Goal: Information Seeking & Learning: Learn about a topic

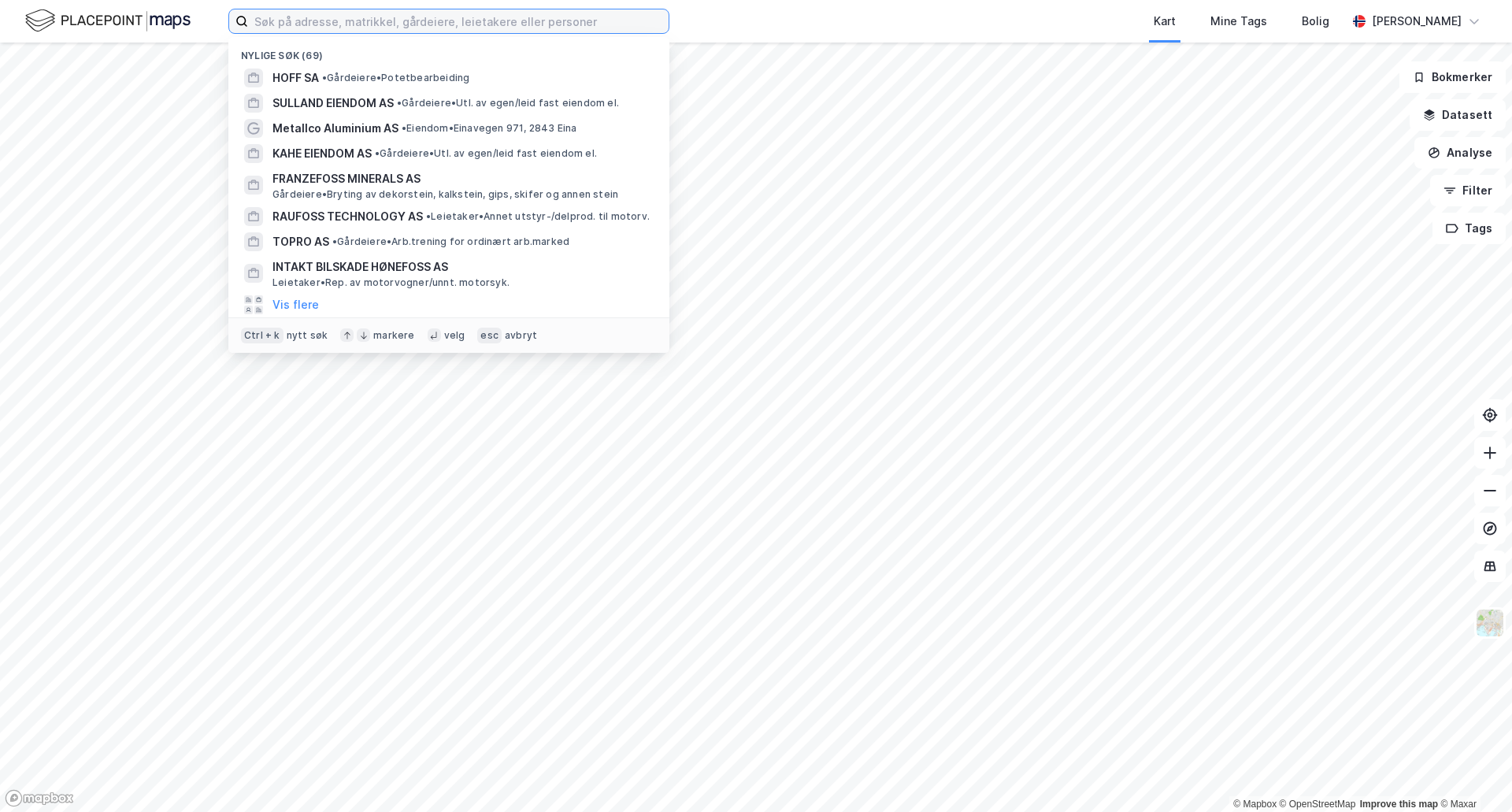
click at [370, 21] on input at bounding box center [458, 21] width 421 height 23
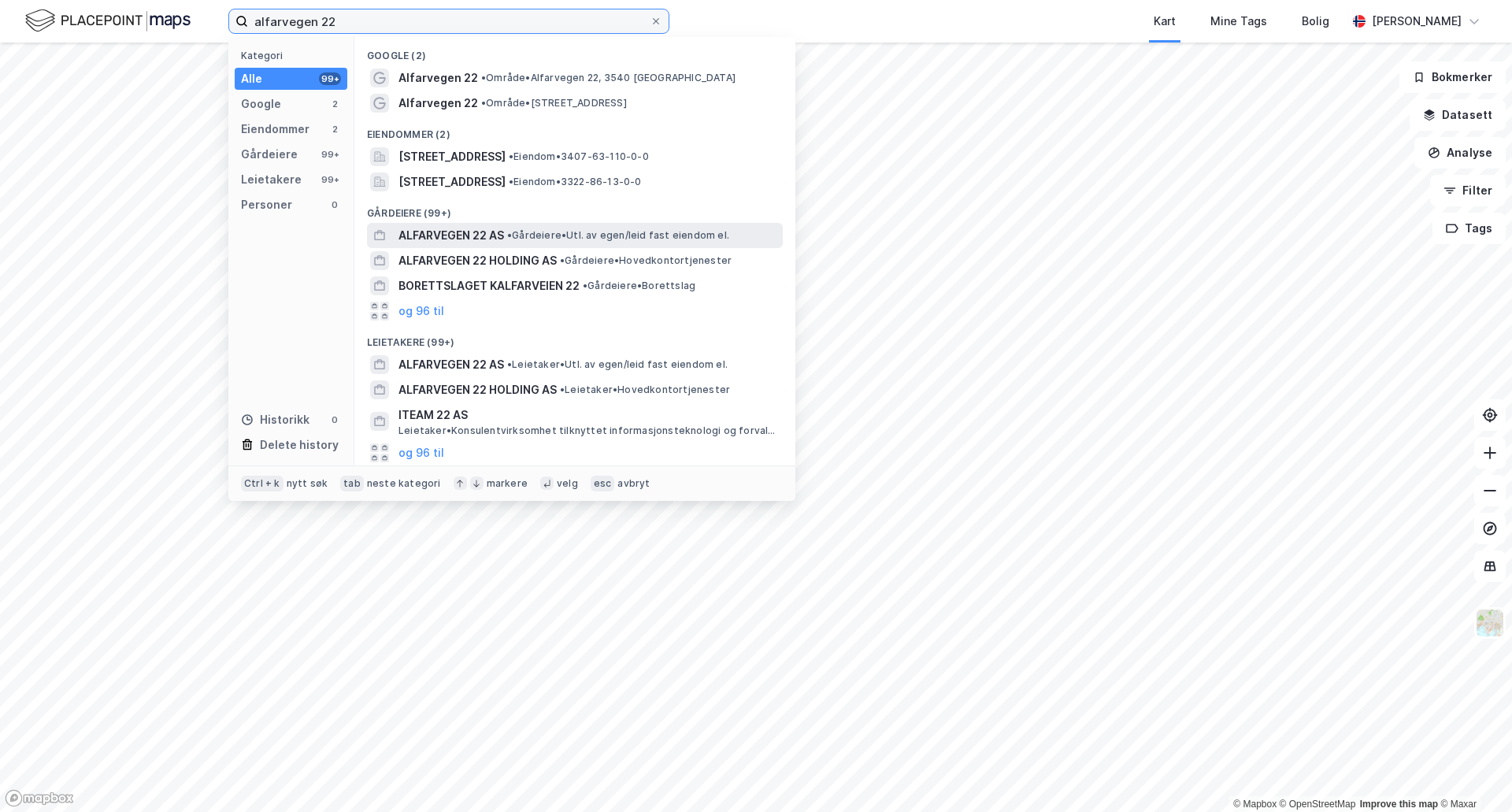
type input "alfarvegen 22"
click at [448, 229] on span "ALFARVEGEN 22 AS" at bounding box center [451, 235] width 105 height 19
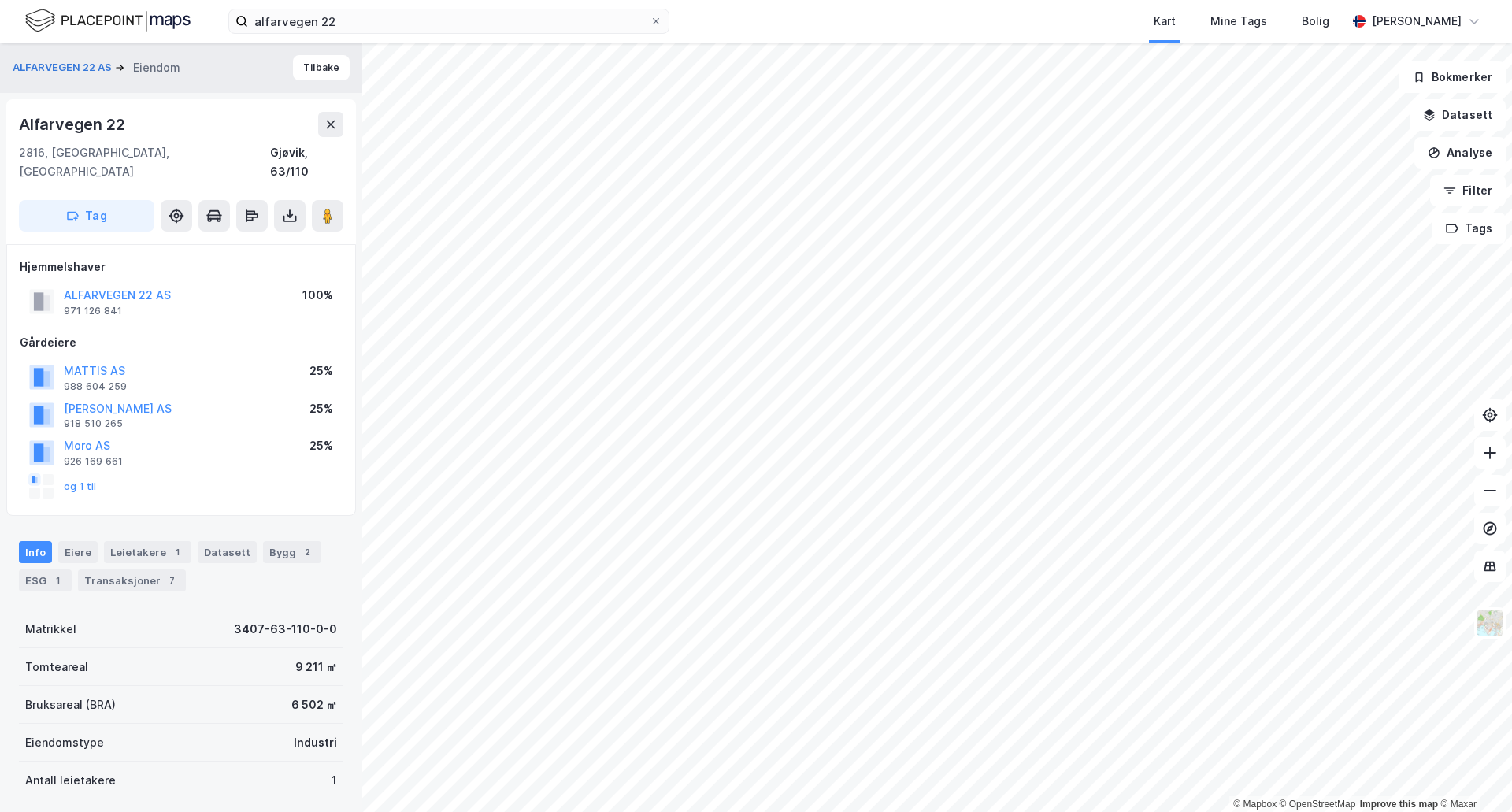
click at [78, 476] on div "og 1 til" at bounding box center [63, 487] width 68 height 25
click at [0, 0] on button "og 1 til" at bounding box center [0, 0] width 0 height 0
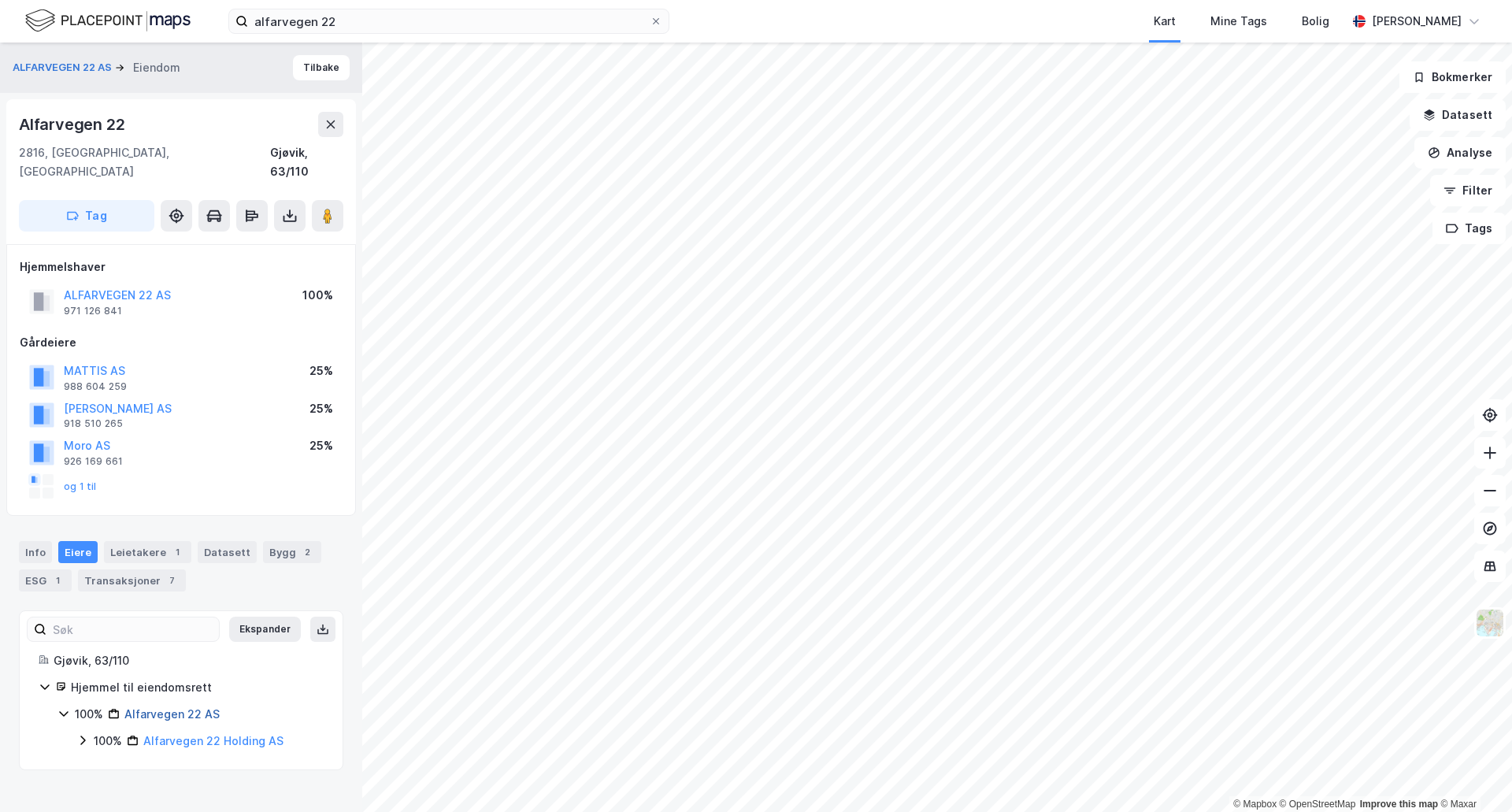
click at [161, 708] on link "Alfarvegen 22 AS" at bounding box center [172, 714] width 95 height 13
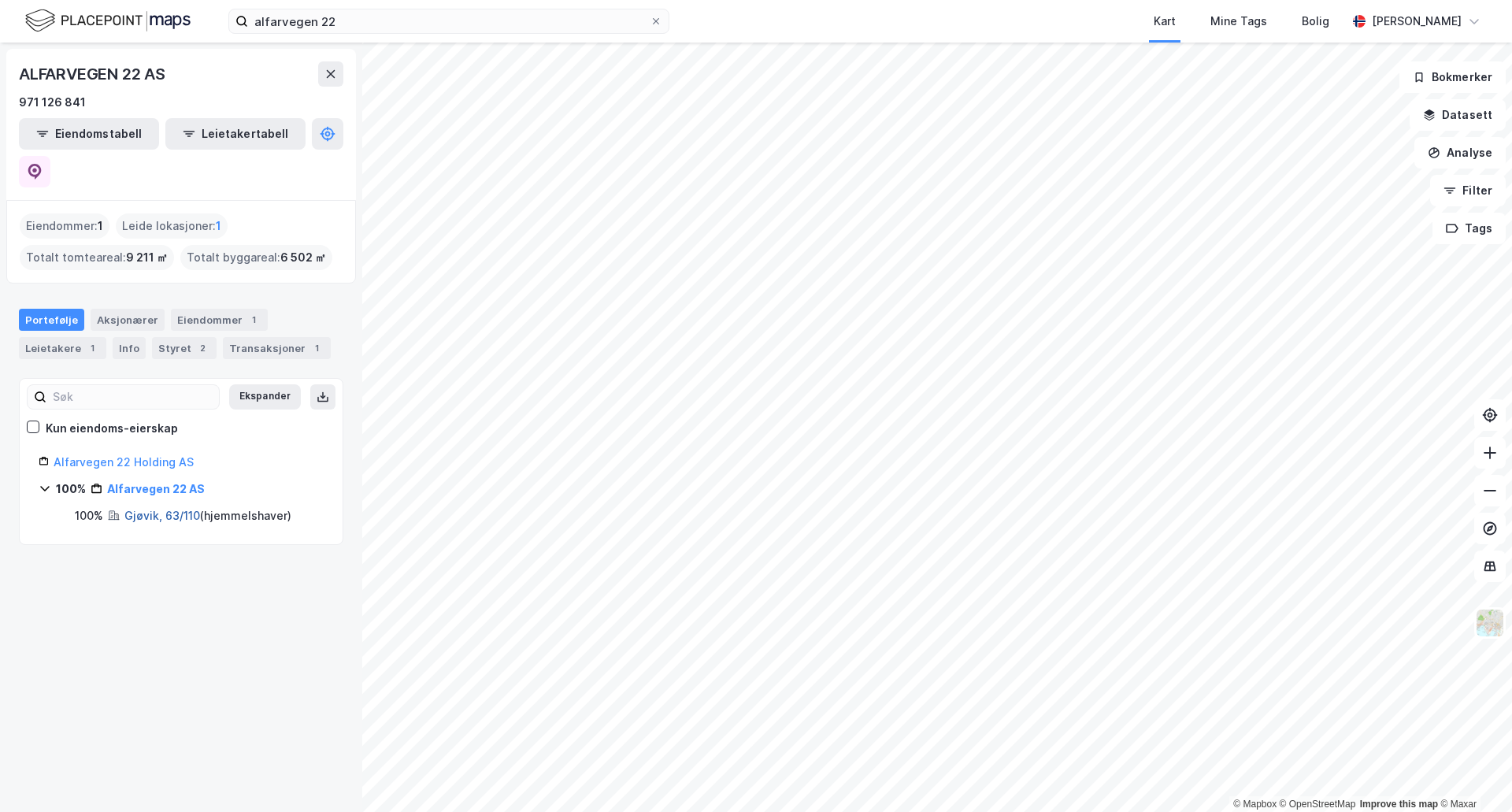
click at [136, 509] on link "Gjøvik, 63/110" at bounding box center [162, 516] width 76 height 13
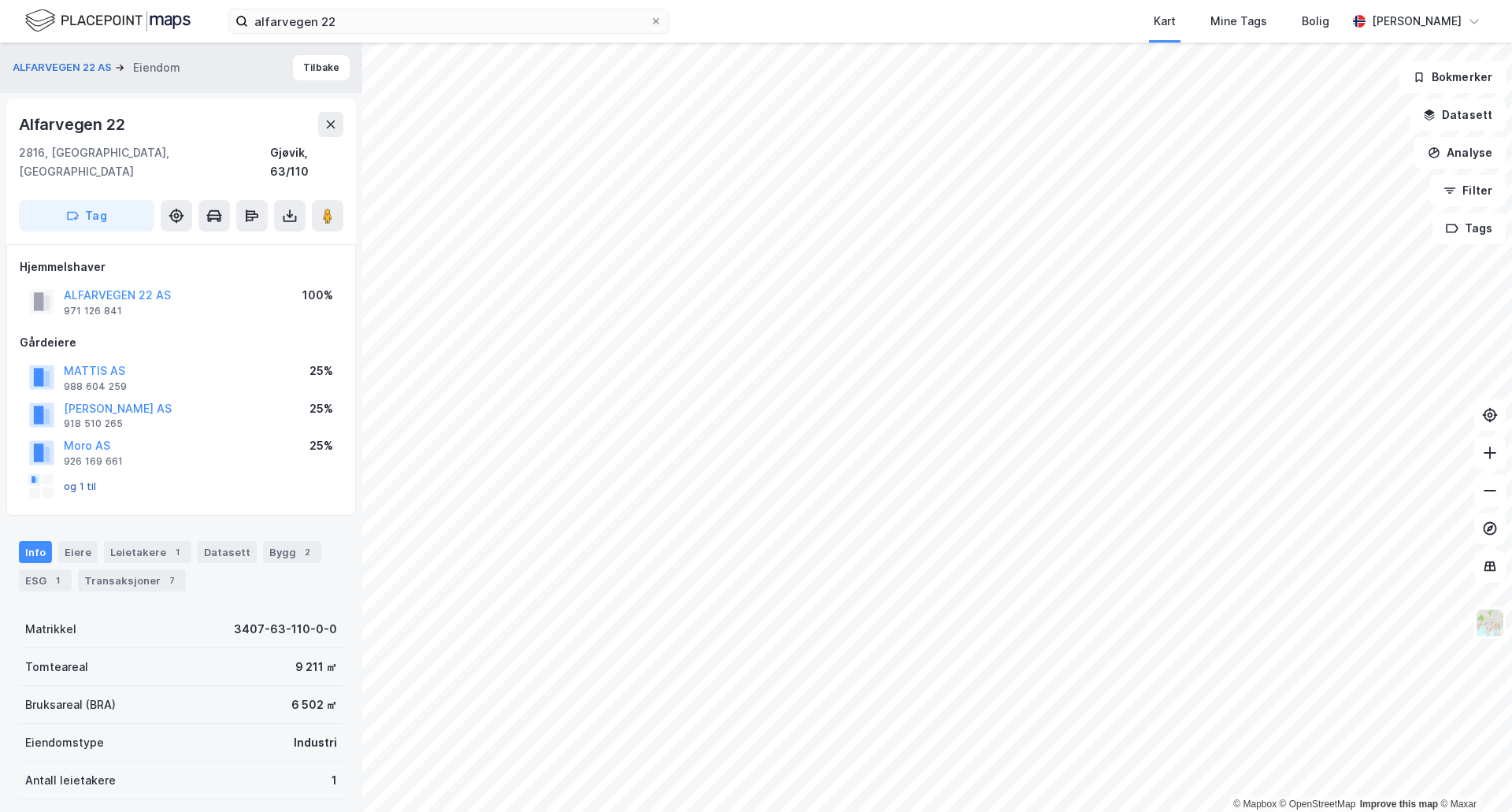
click at [0, 0] on button "og 1 til" at bounding box center [0, 0] width 0 height 0
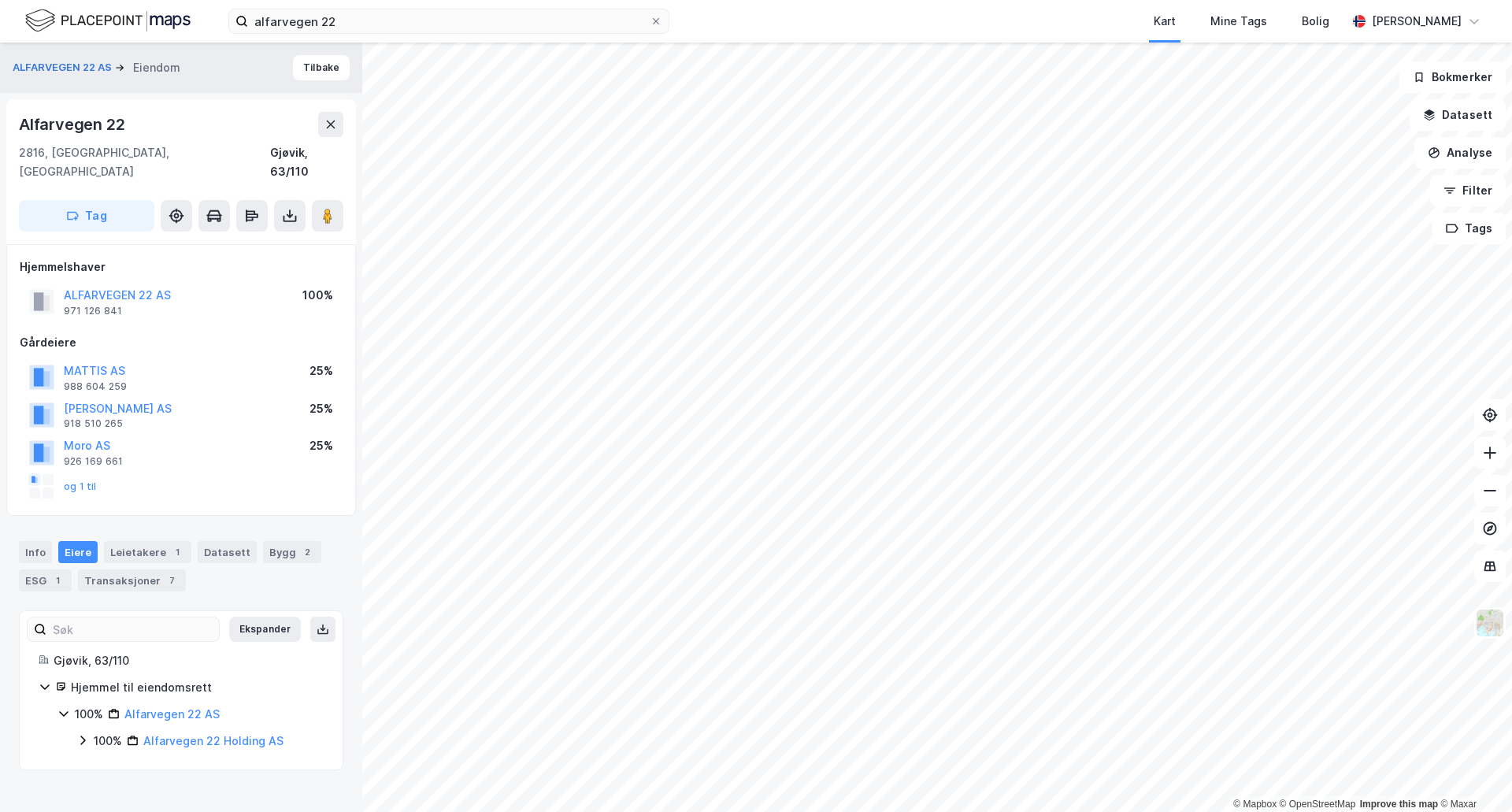
click at [74, 541] on div "Eiere" at bounding box center [78, 552] width 39 height 22
click at [177, 734] on link "Alfarvegen 22 Holding AS" at bounding box center [214, 741] width 140 height 13
click at [51, 572] on div "1" at bounding box center [57, 580] width 16 height 16
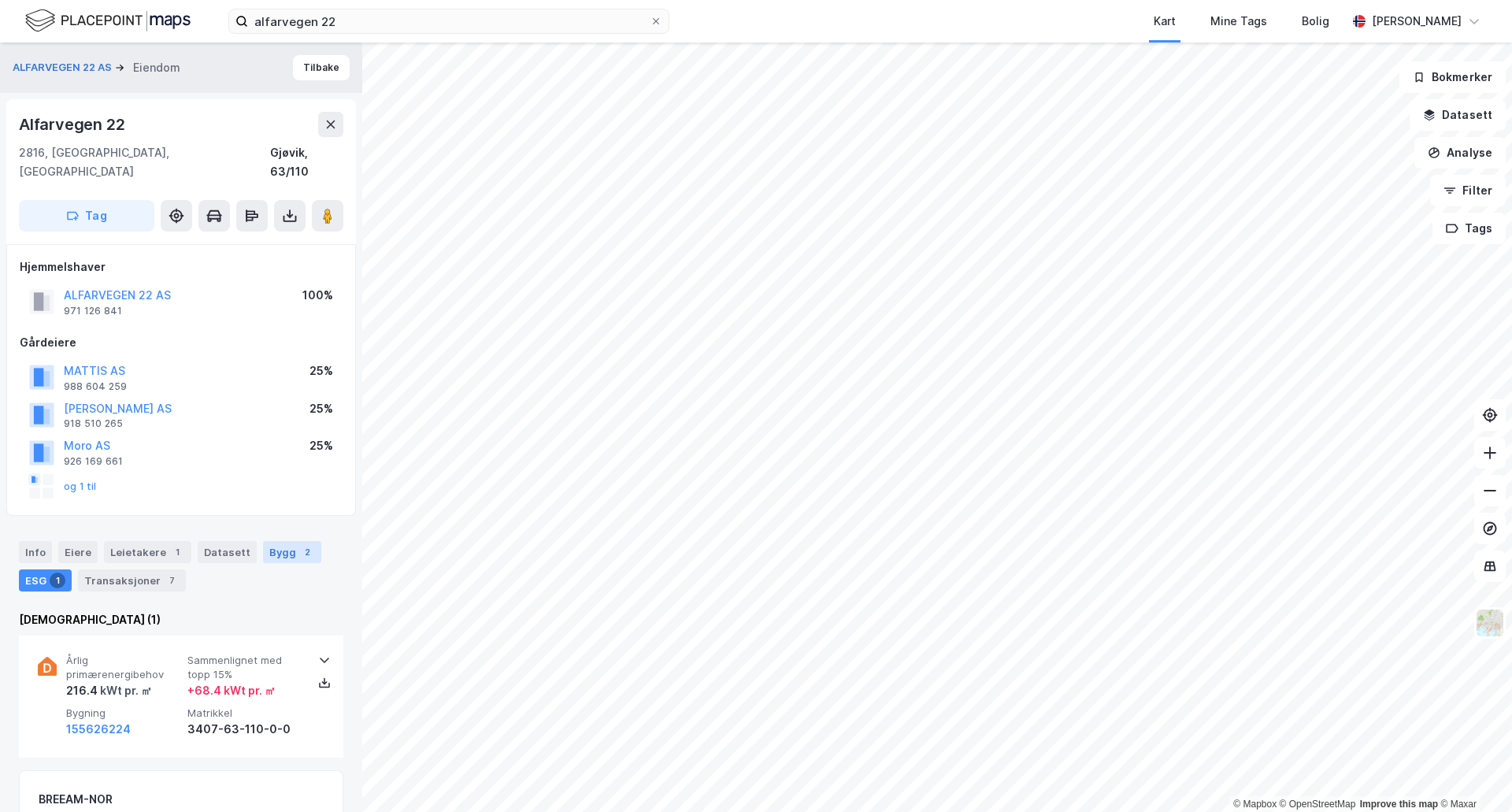
click at [287, 541] on div "Bygg 2" at bounding box center [292, 552] width 58 height 22
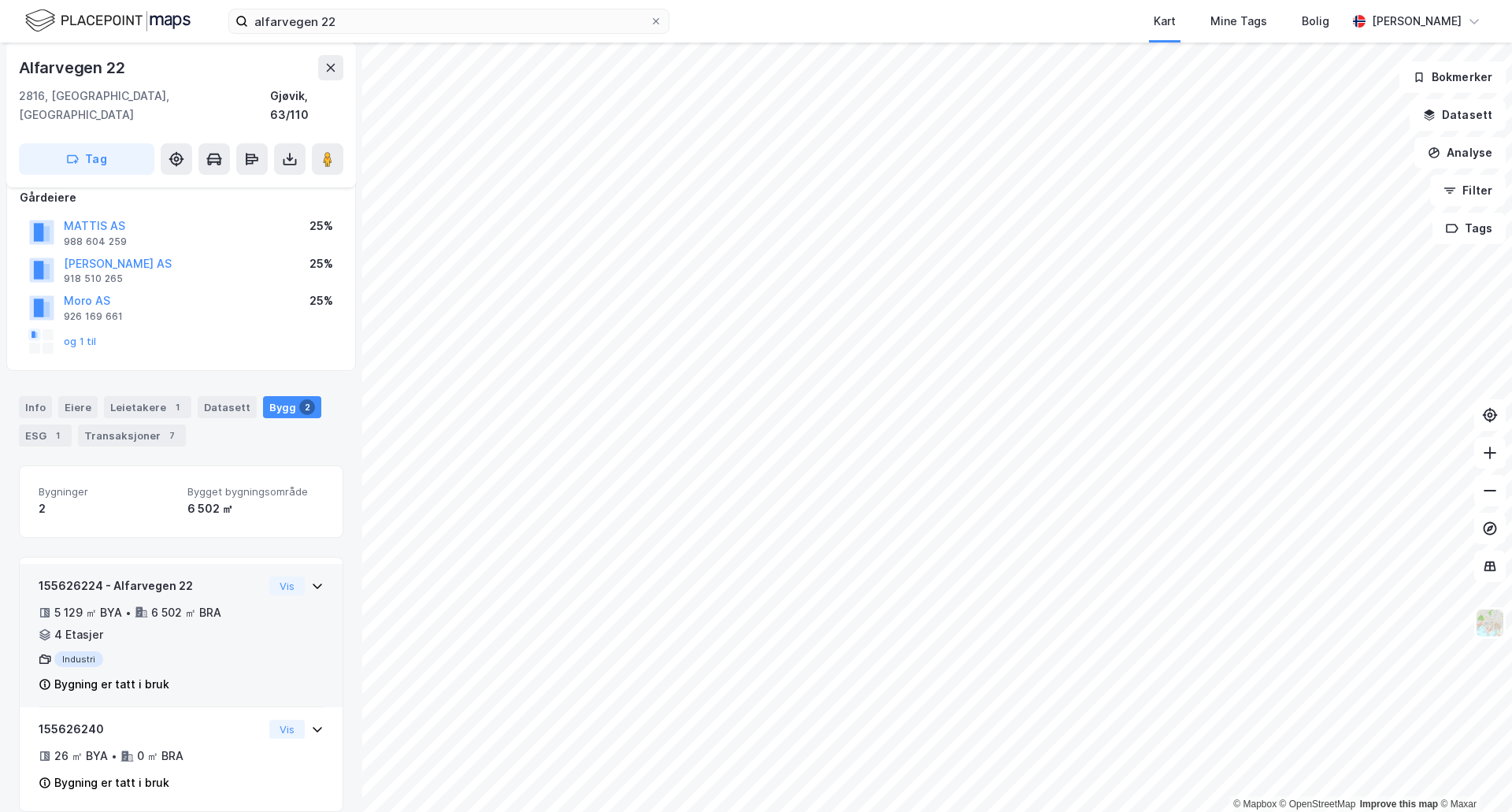
scroll to position [66, 0]
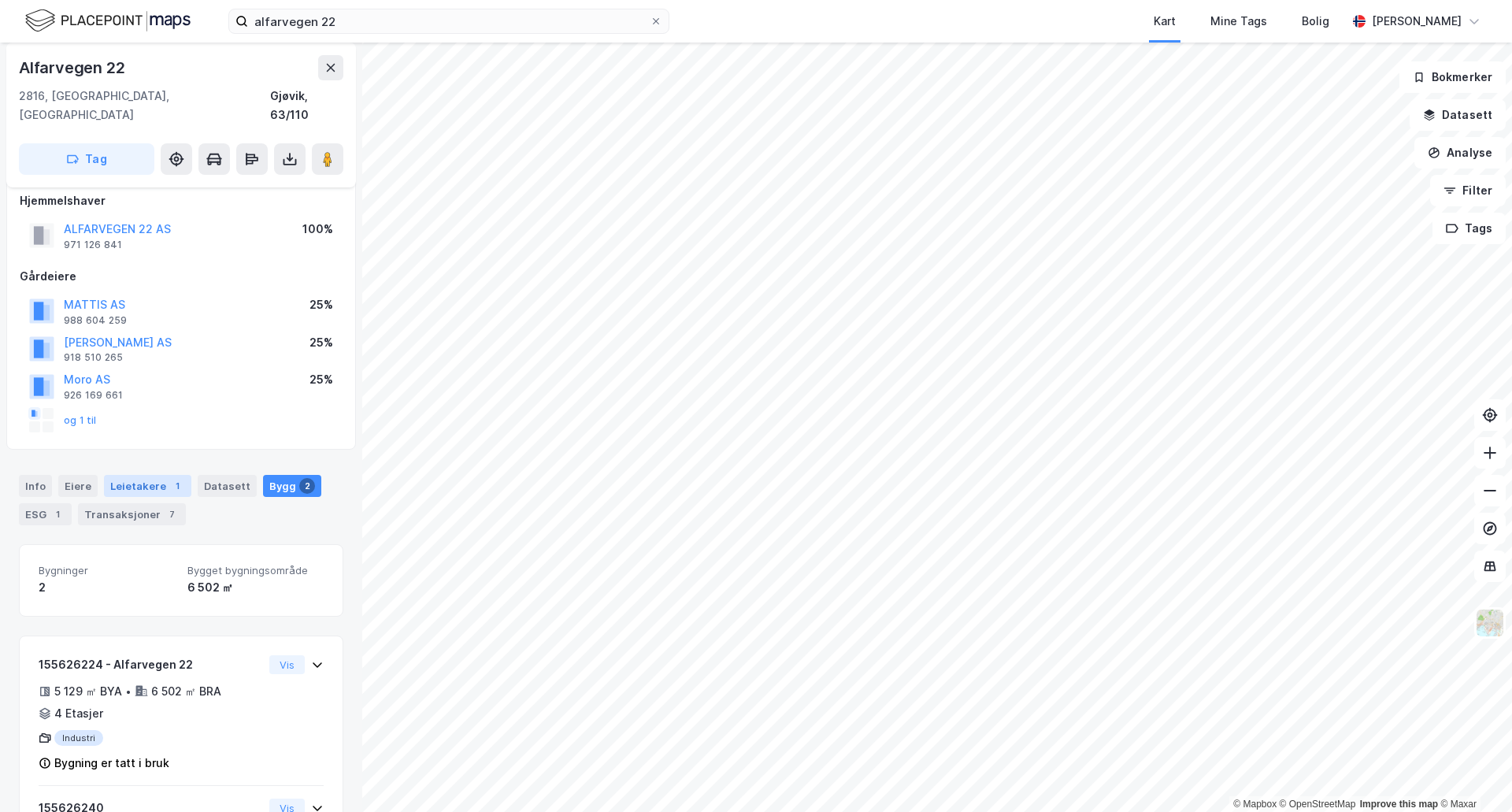
click at [127, 475] on div "Leietakere 1" at bounding box center [148, 486] width 88 height 22
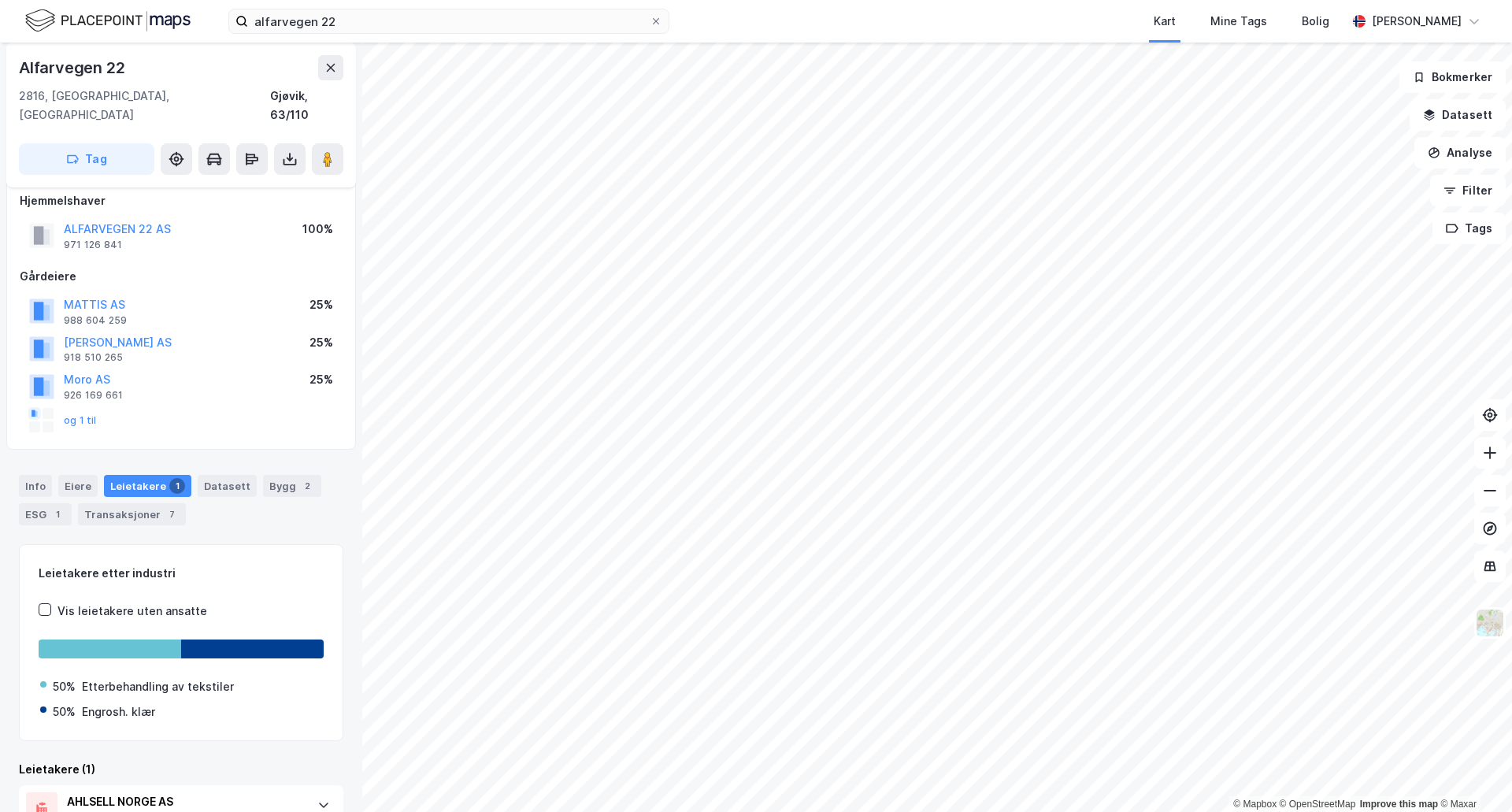
scroll to position [124, 0]
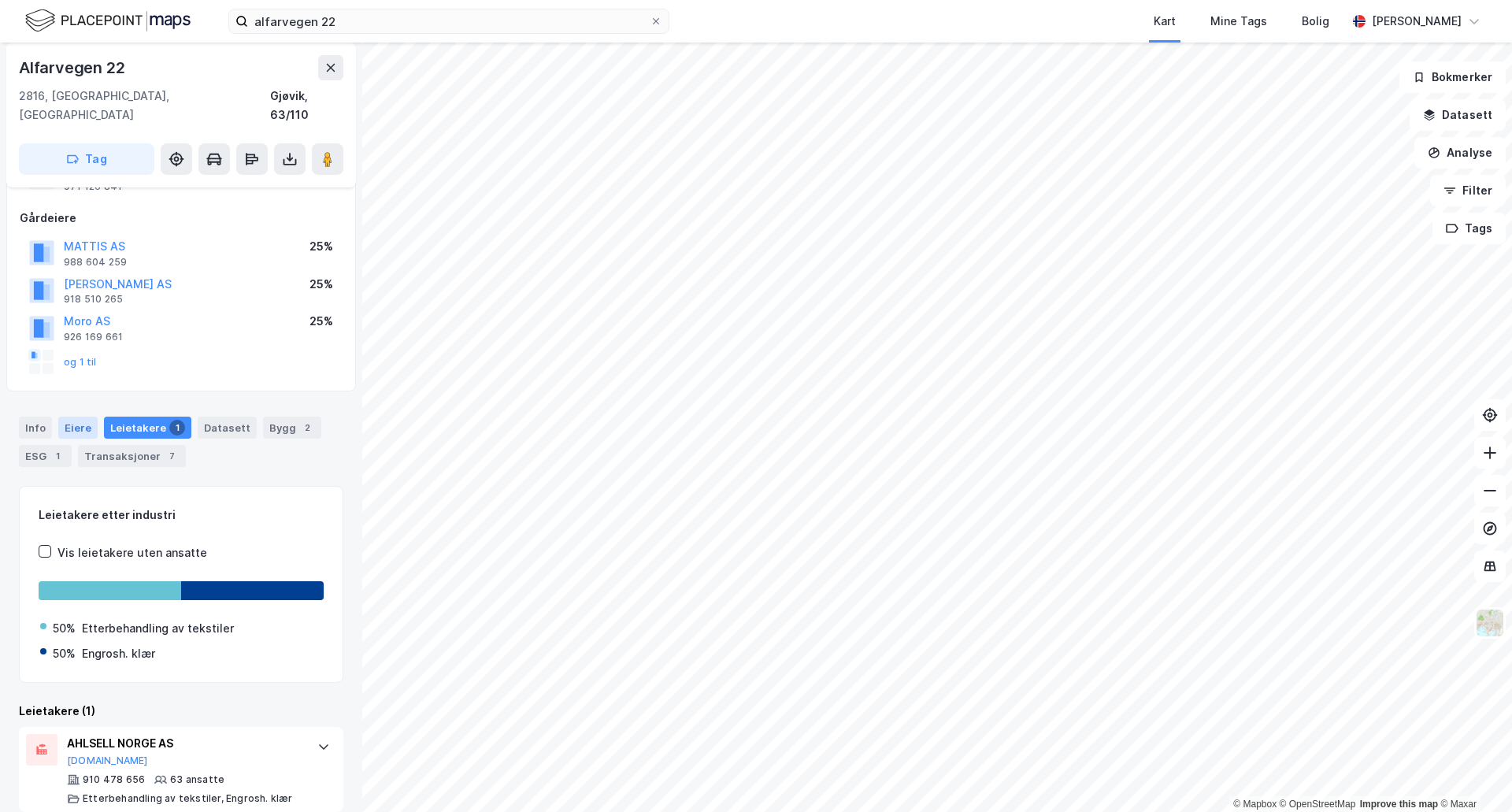
click at [83, 416] on div "Eiere" at bounding box center [78, 427] width 39 height 22
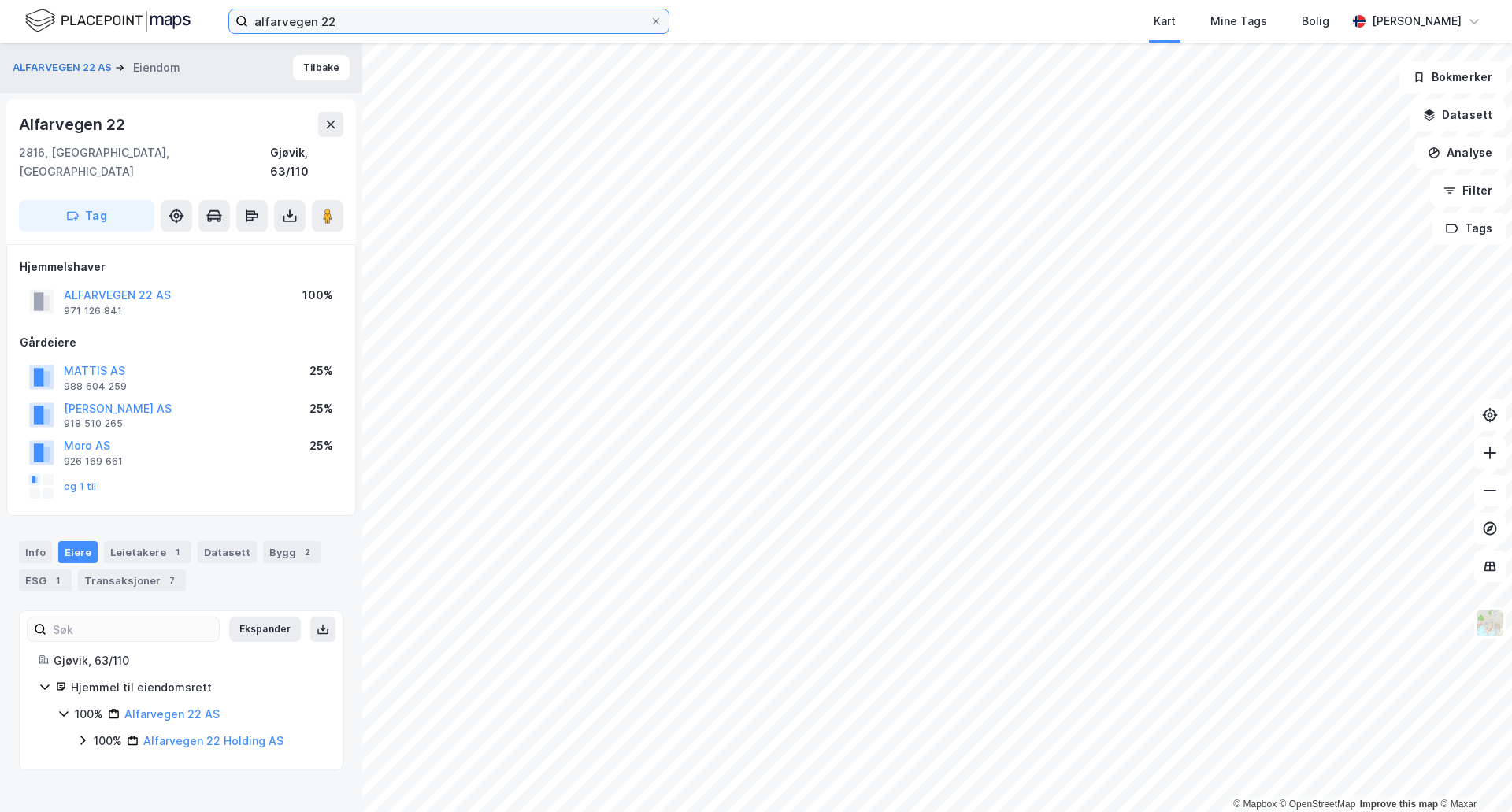
click at [508, 13] on input "alfarvegen 22" at bounding box center [448, 21] width 401 height 23
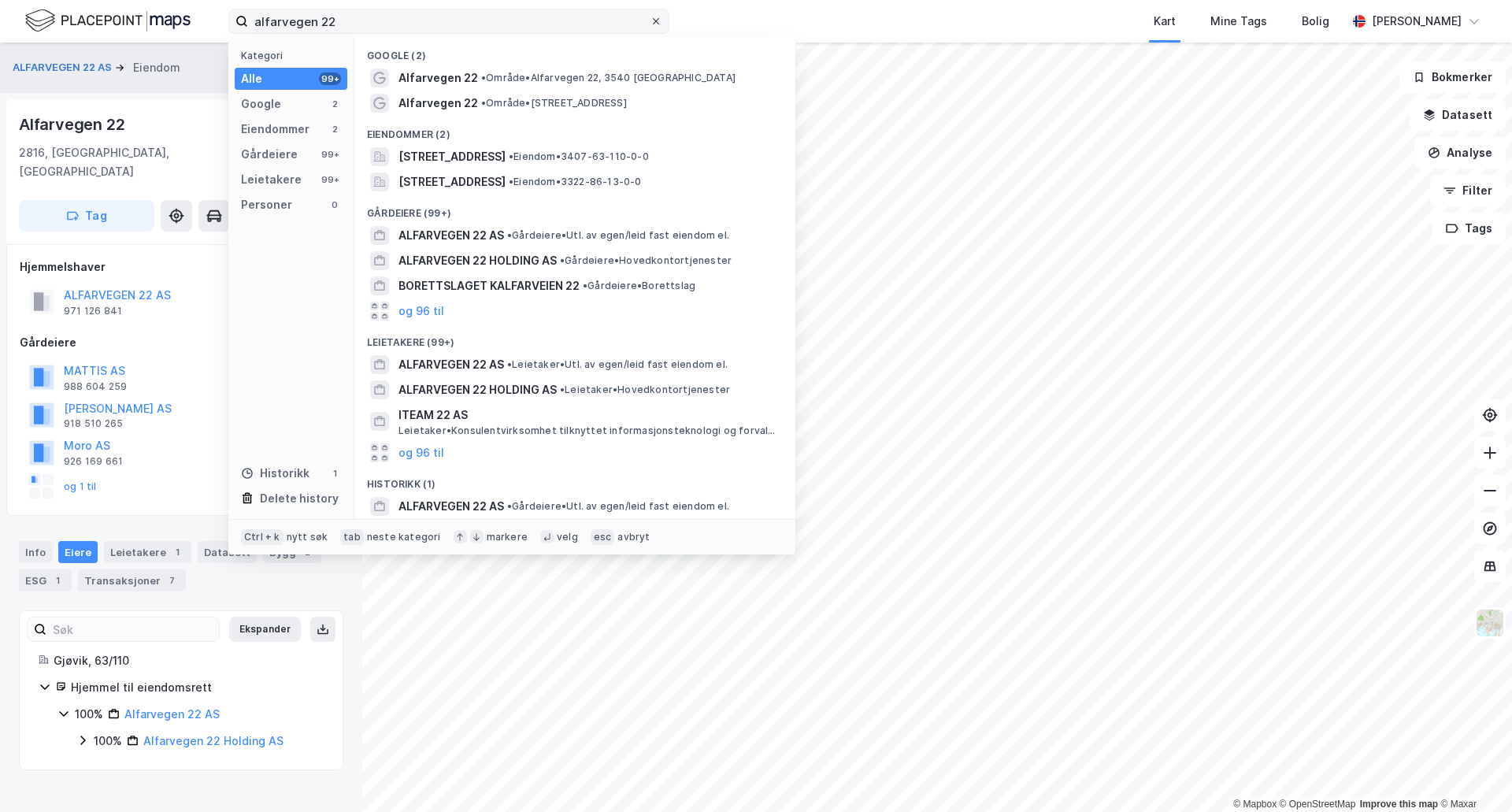
click at [658, 22] on icon at bounding box center [656, 21] width 9 height 9
click at [650, 22] on input "alfarvegen 22" at bounding box center [448, 21] width 401 height 23
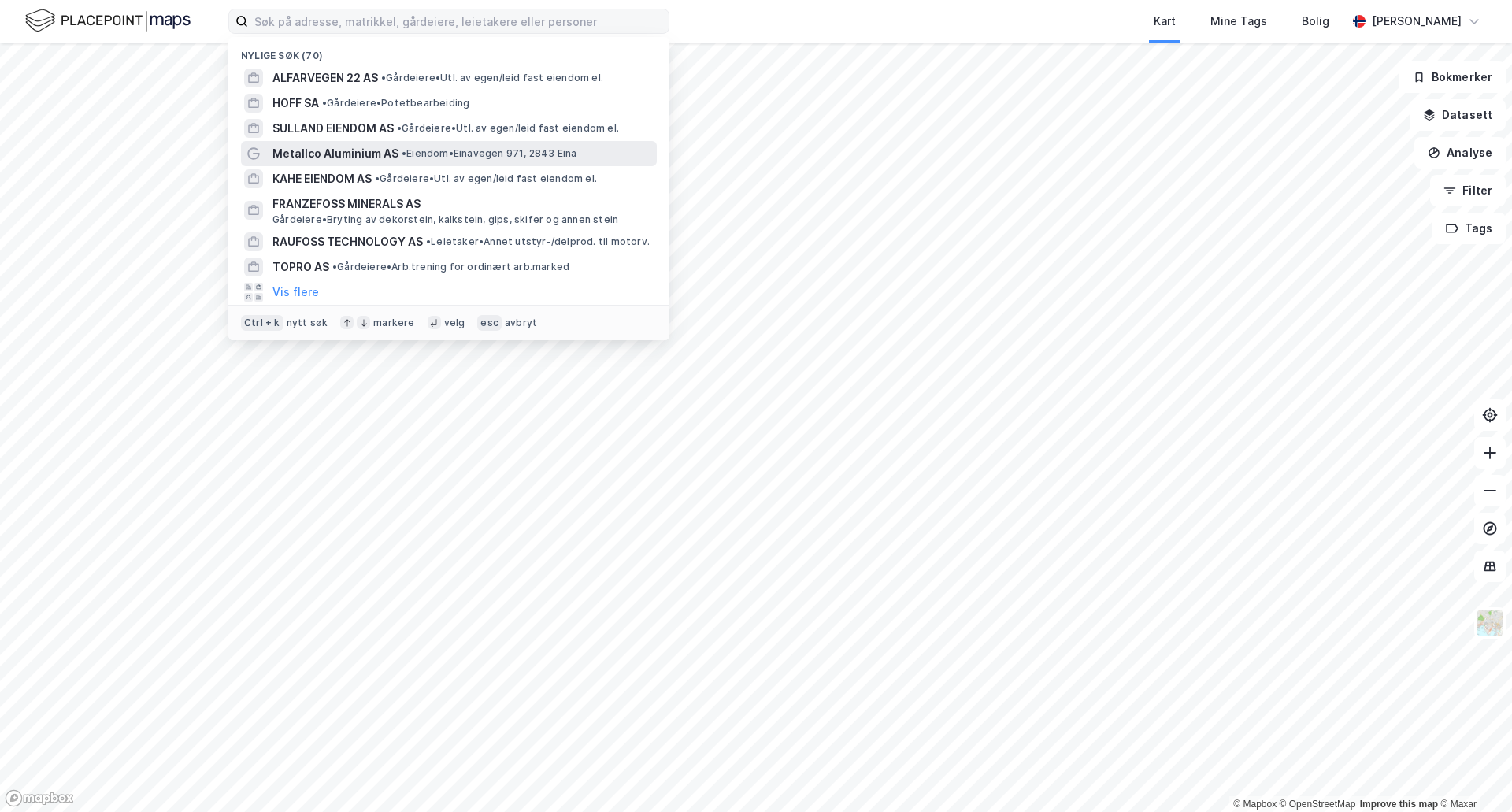
click at [339, 151] on span "Metallco Aluminium AS" at bounding box center [335, 154] width 126 height 19
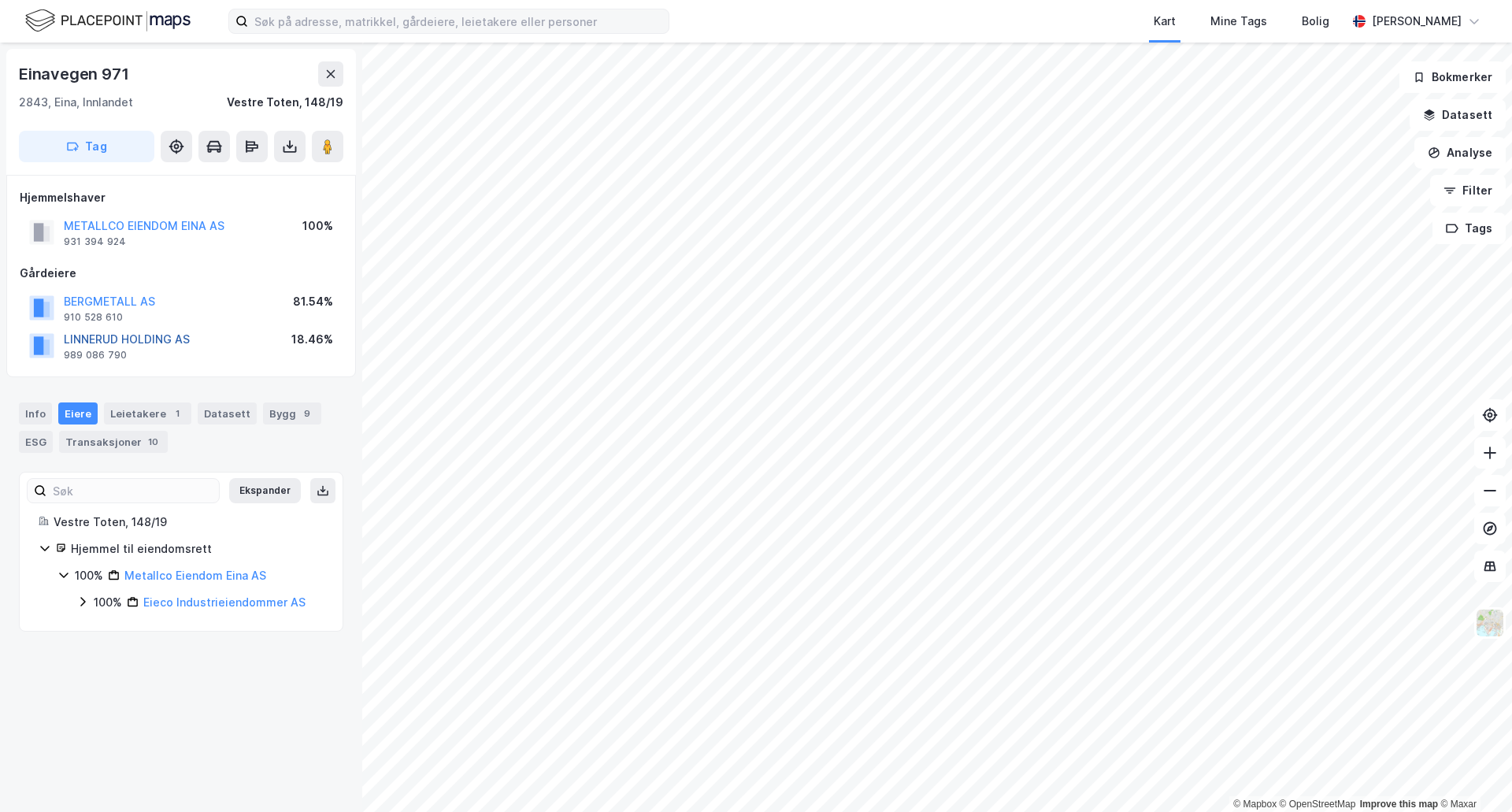
click at [0, 0] on button "LINNERUD HOLDING AS" at bounding box center [0, 0] width 0 height 0
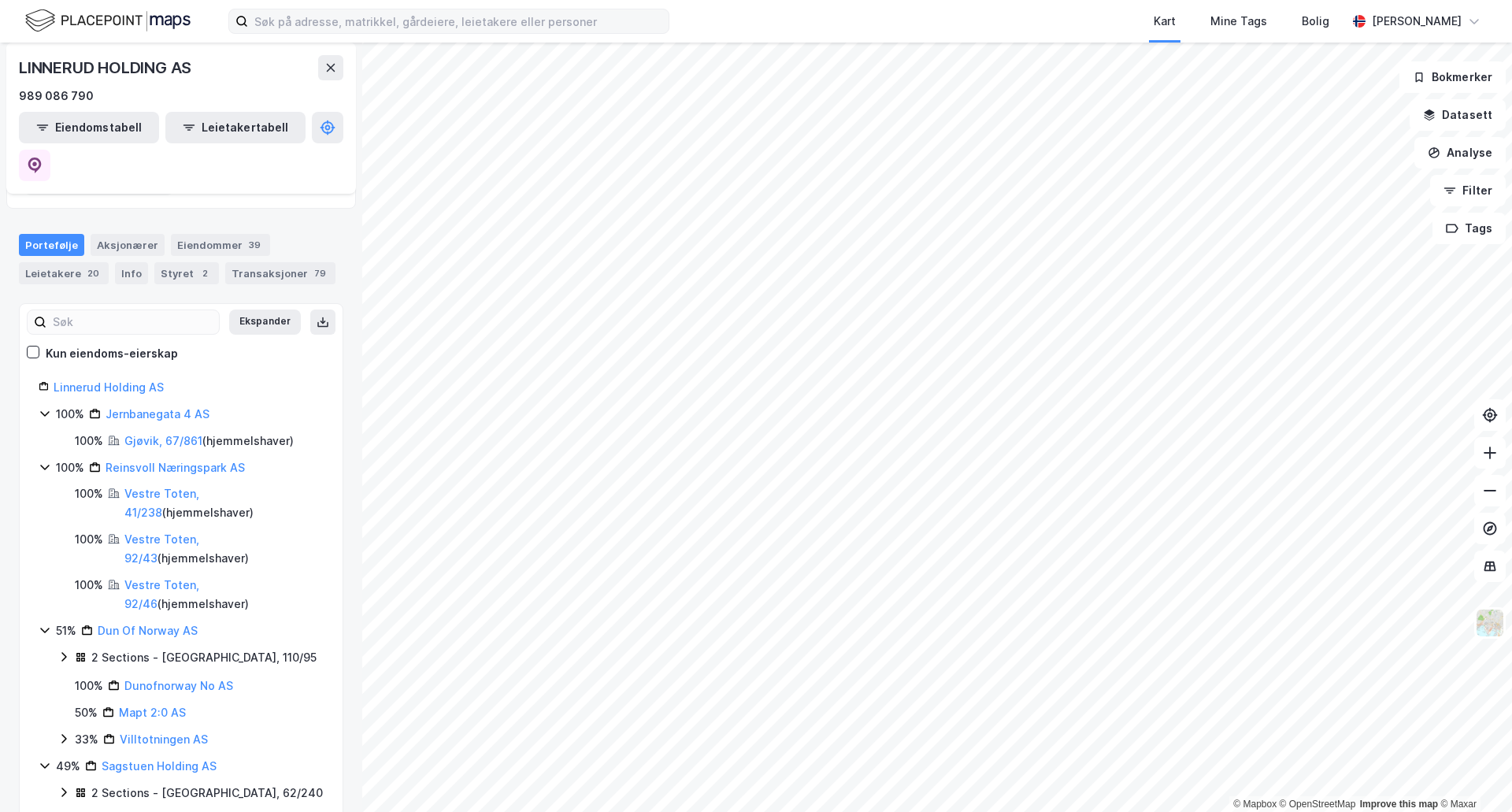
scroll to position [158, 0]
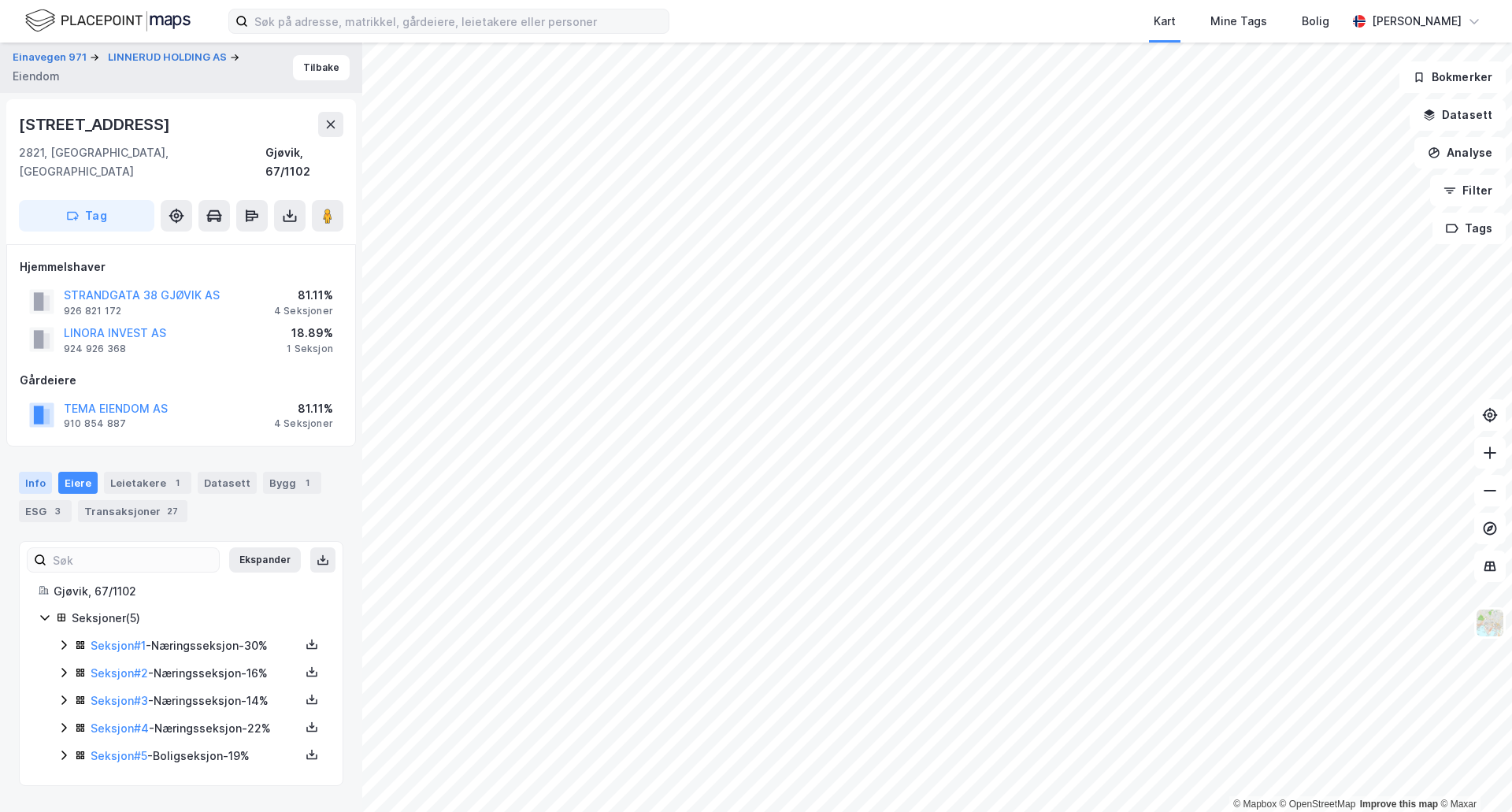
click at [38, 472] on div "Info" at bounding box center [36, 482] width 33 height 22
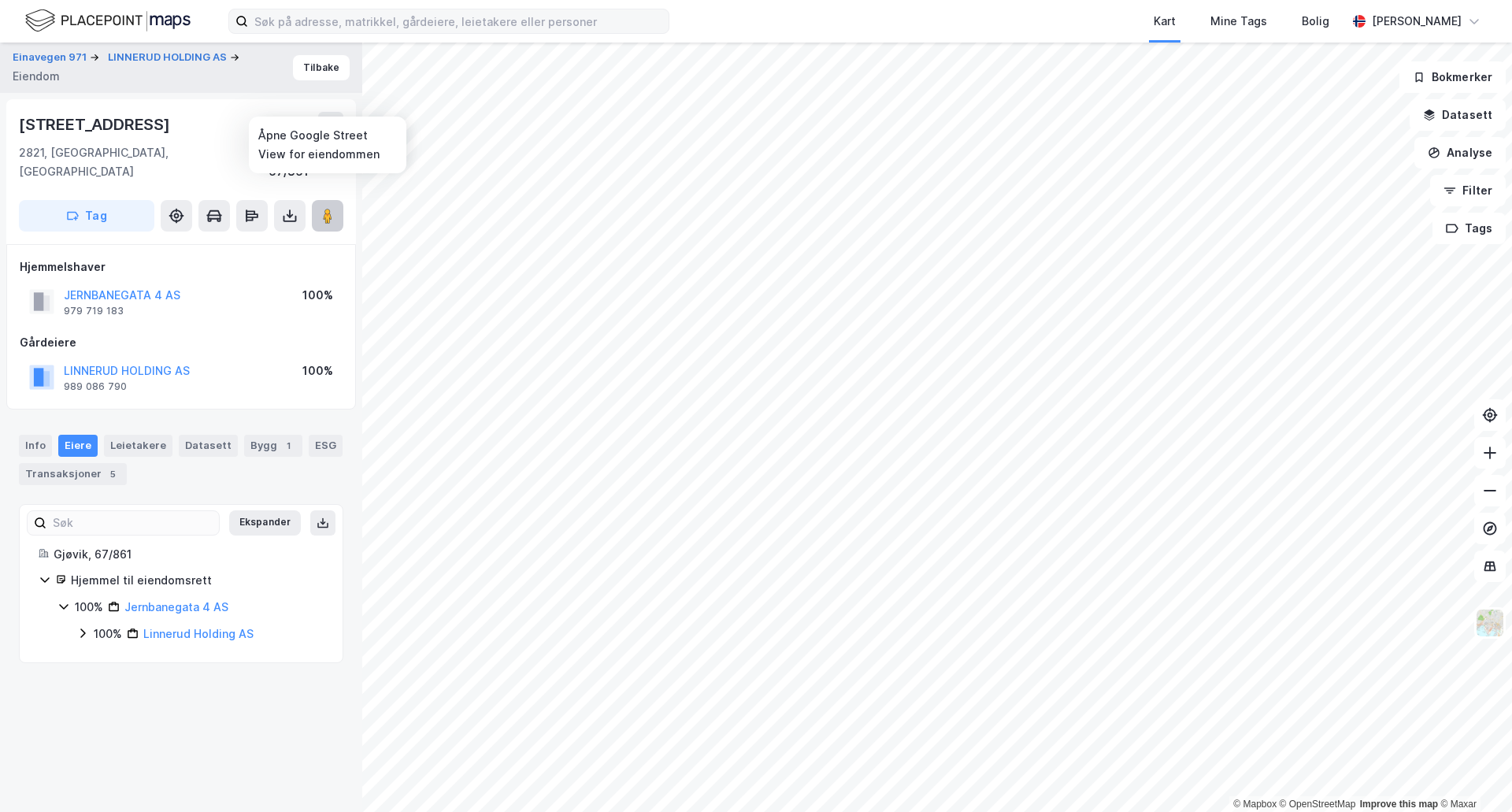
click at [325, 208] on image at bounding box center [327, 215] width 9 height 16
click at [42, 435] on div "Info" at bounding box center [36, 446] width 33 height 22
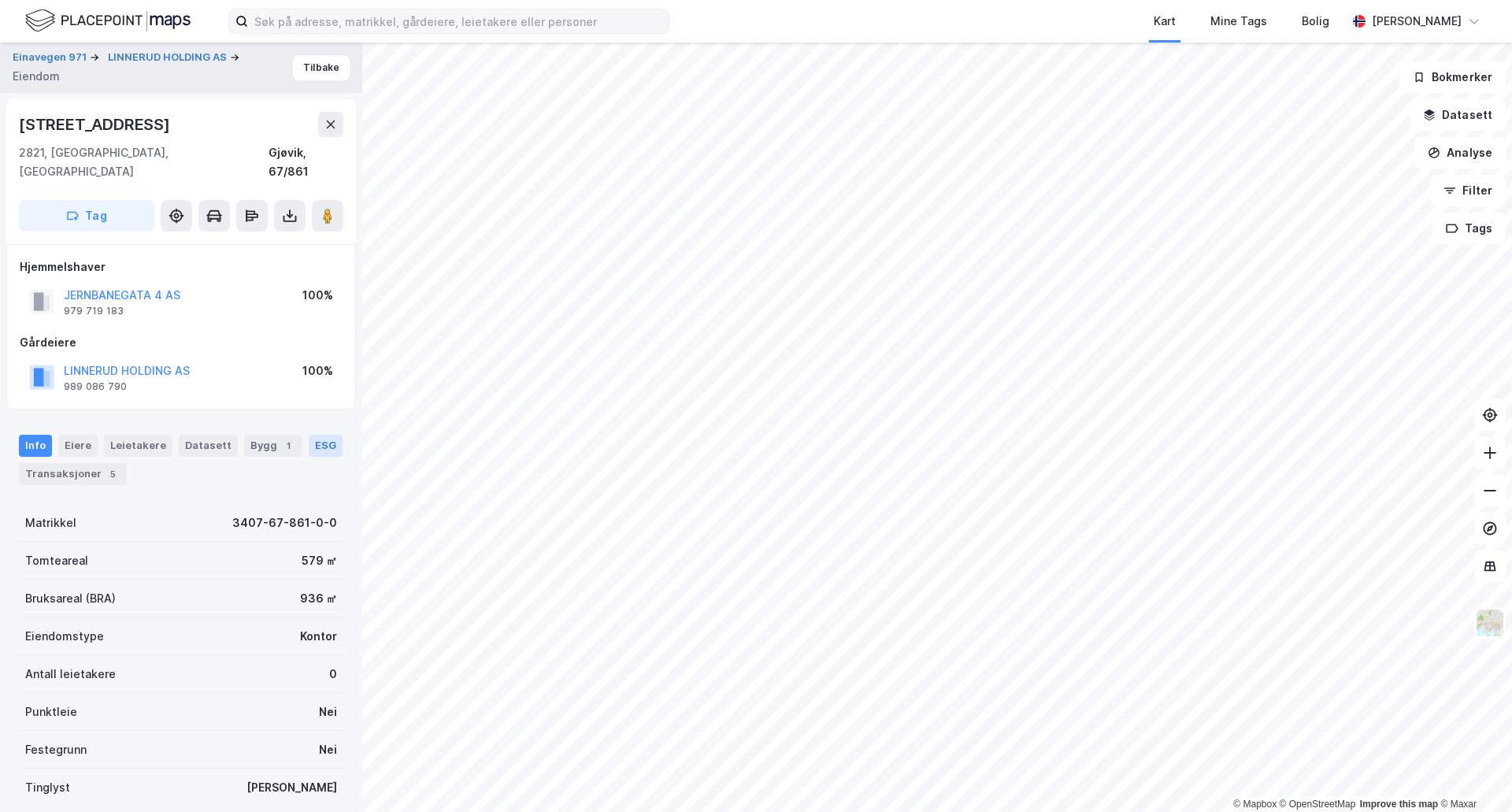
click at [309, 436] on div "ESG" at bounding box center [325, 446] width 34 height 22
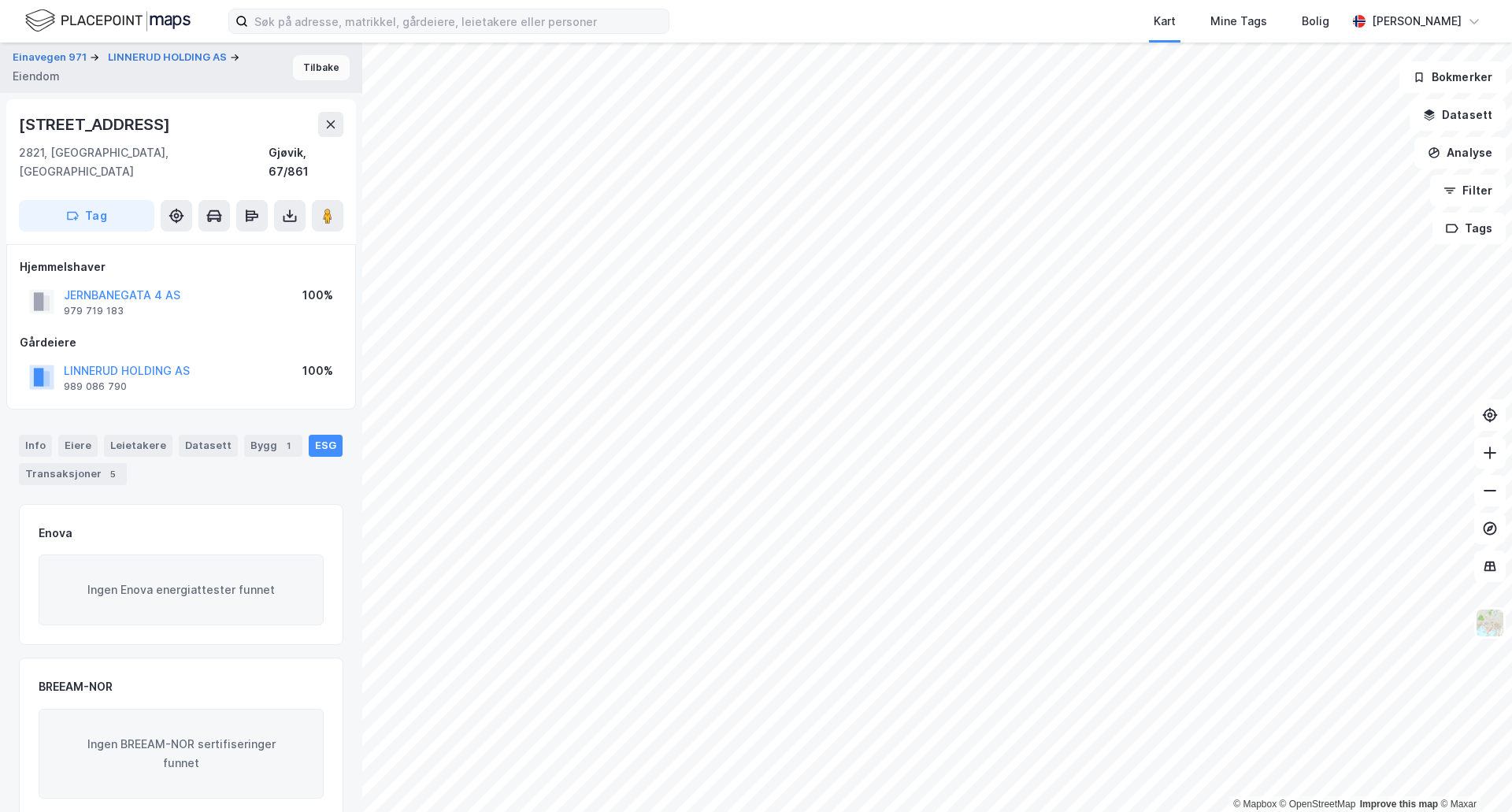
click at [311, 68] on button "Tilbake" at bounding box center [321, 68] width 57 height 25
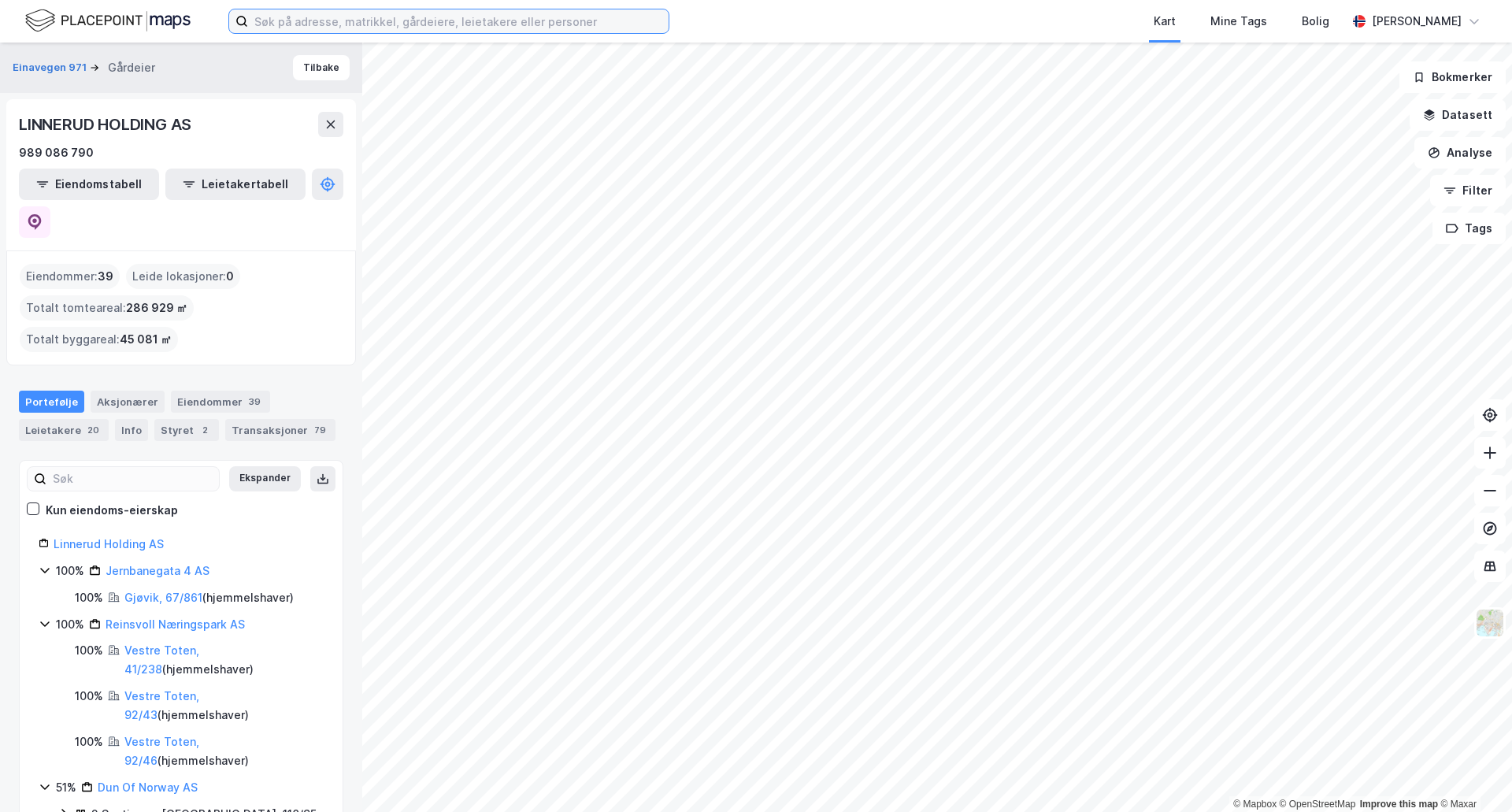
click at [455, 21] on input at bounding box center [458, 21] width 421 height 23
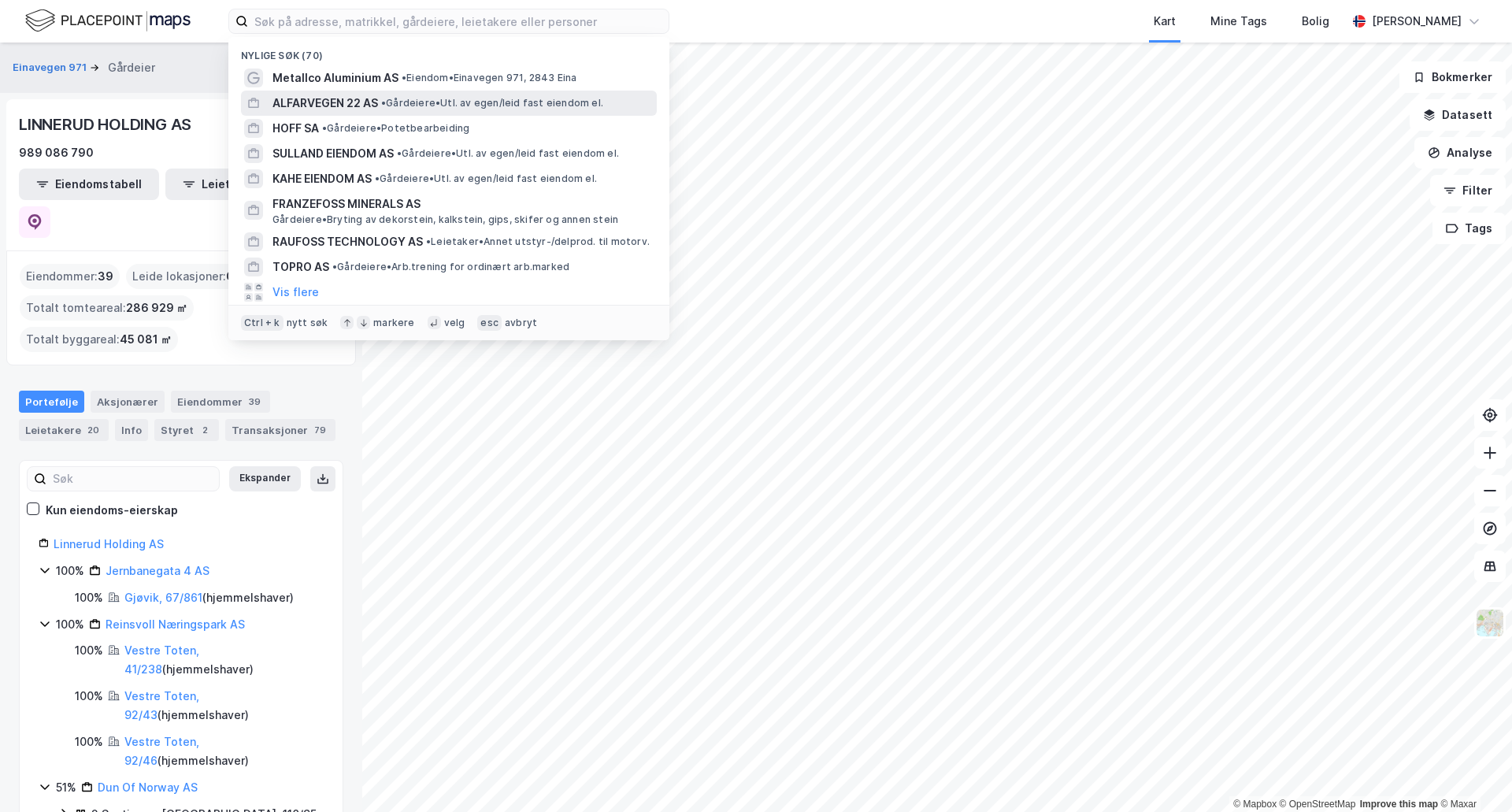
click at [329, 104] on span "ALFARVEGEN 22 AS" at bounding box center [325, 103] width 105 height 19
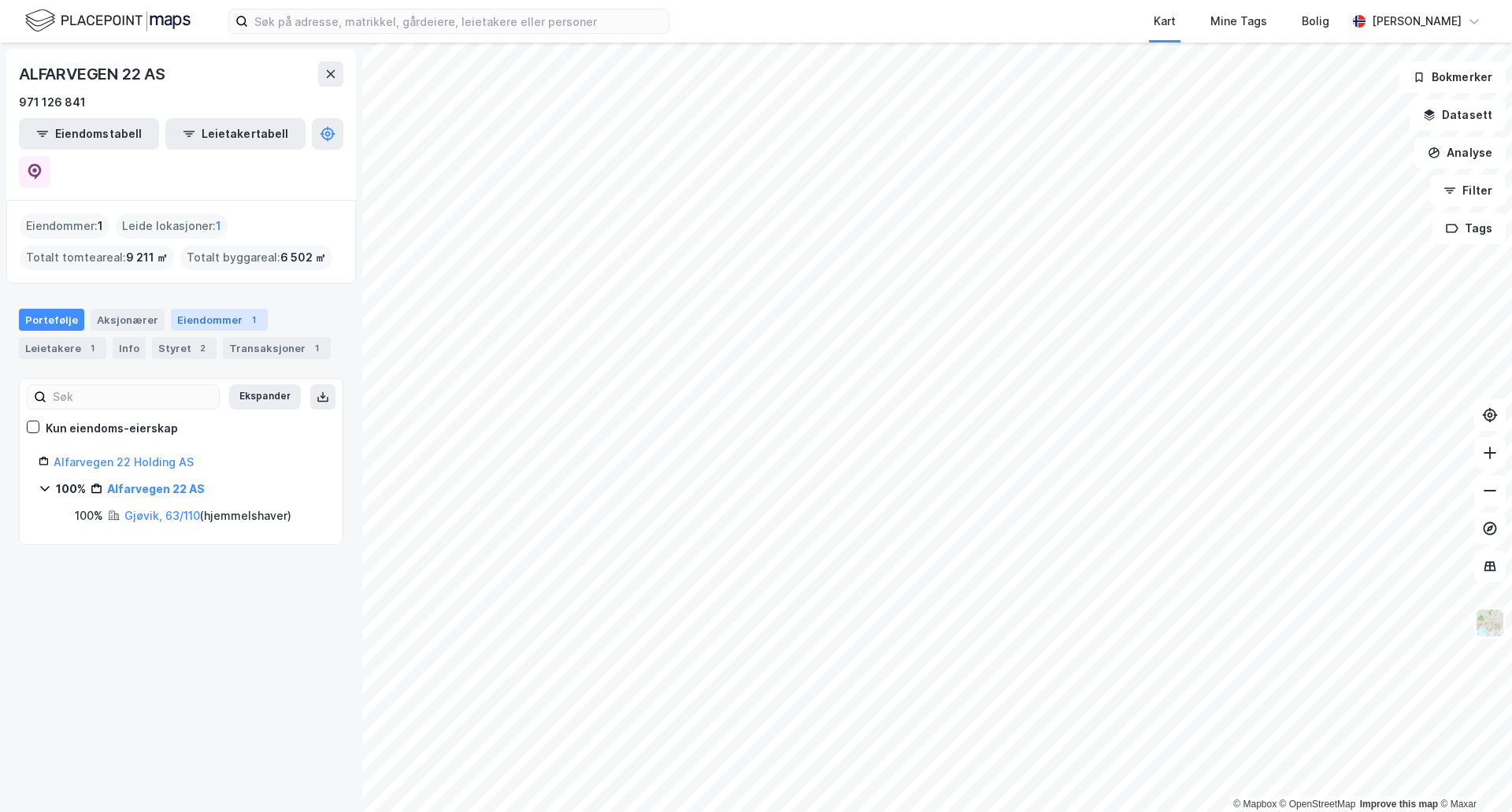
click at [191, 309] on div "Eiendommer 1" at bounding box center [219, 320] width 97 height 22
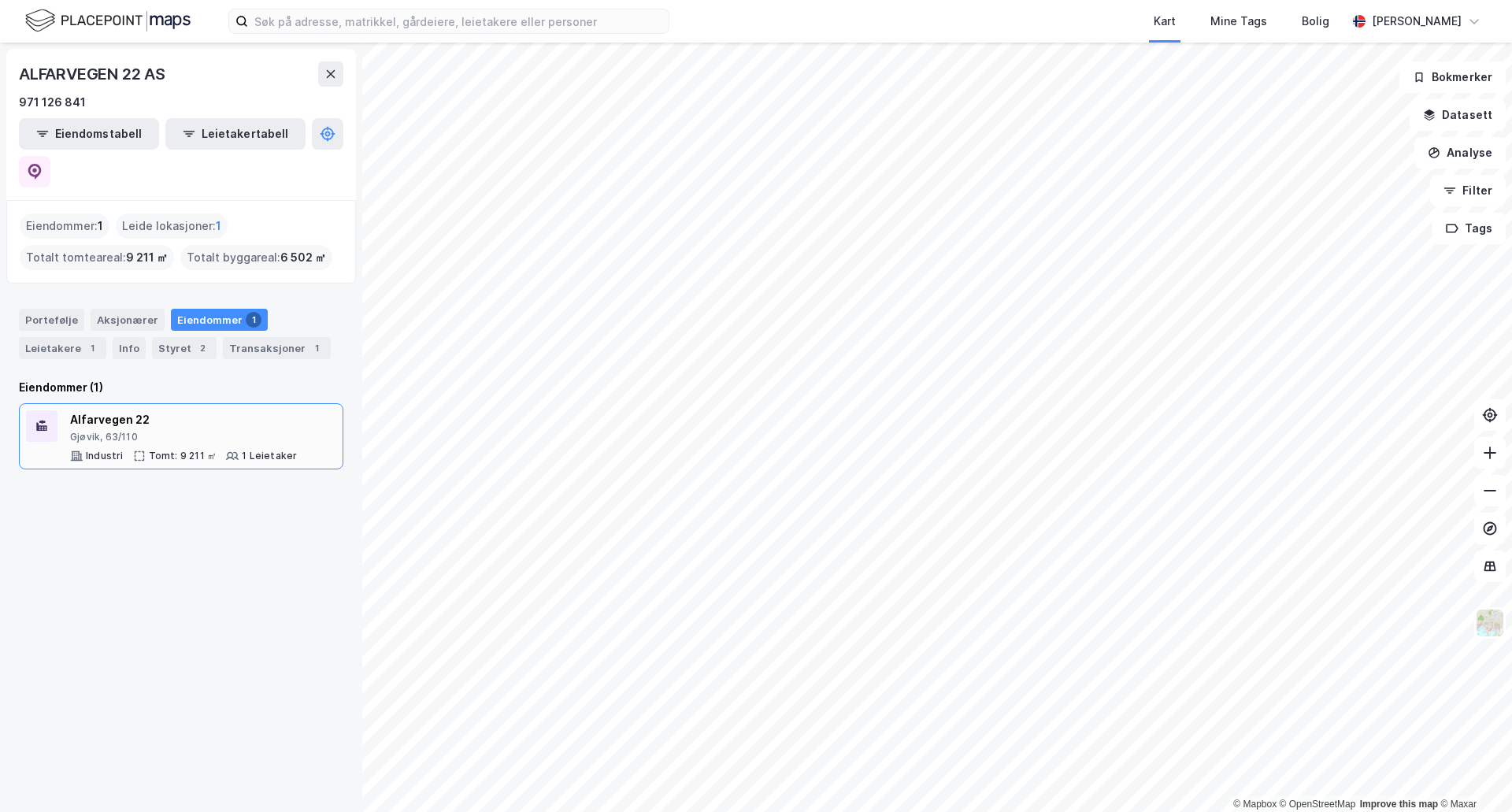
click at [98, 411] on div "Alfarvegen 22" at bounding box center [184, 420] width 227 height 19
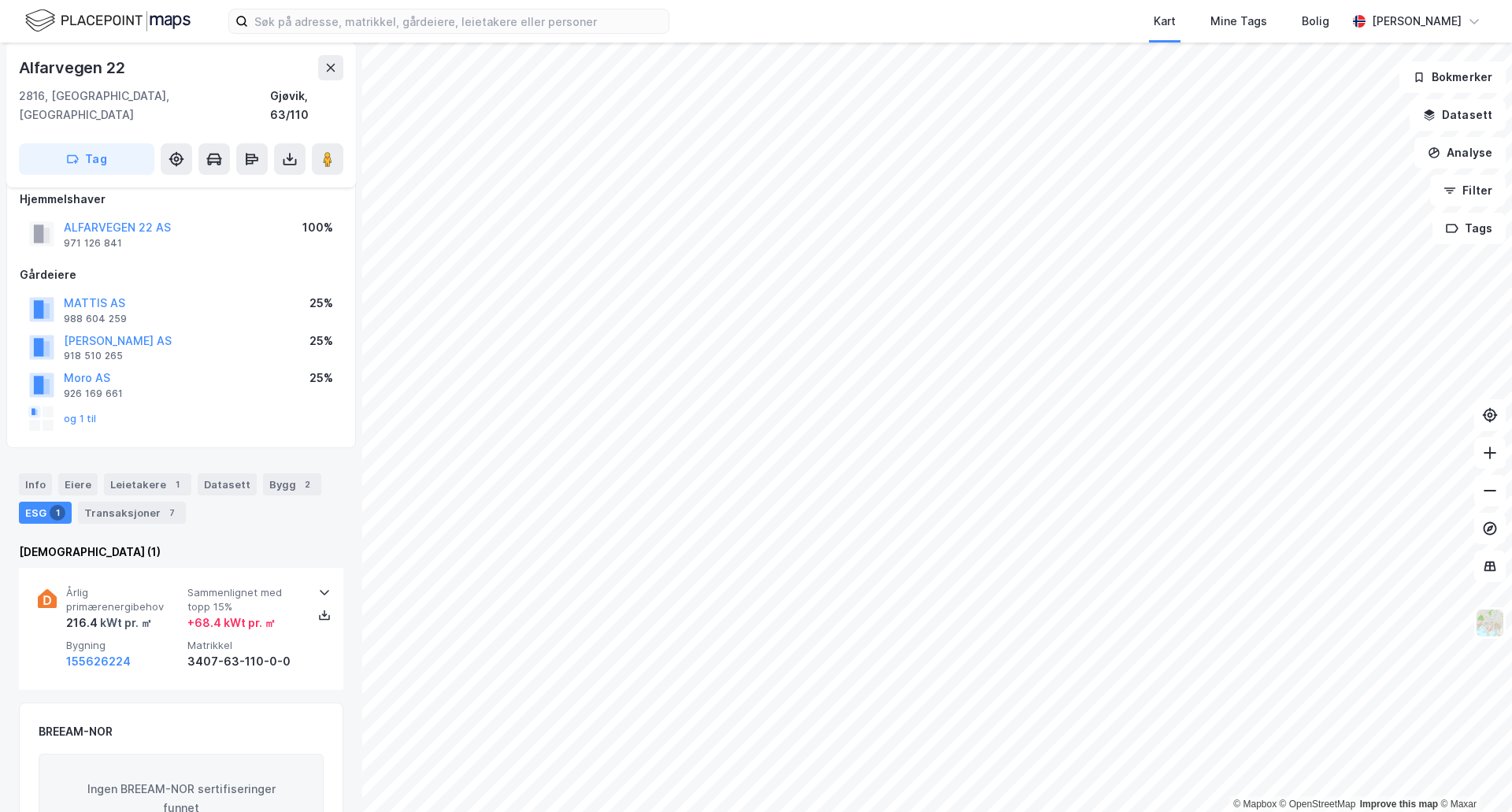
scroll to position [161, 0]
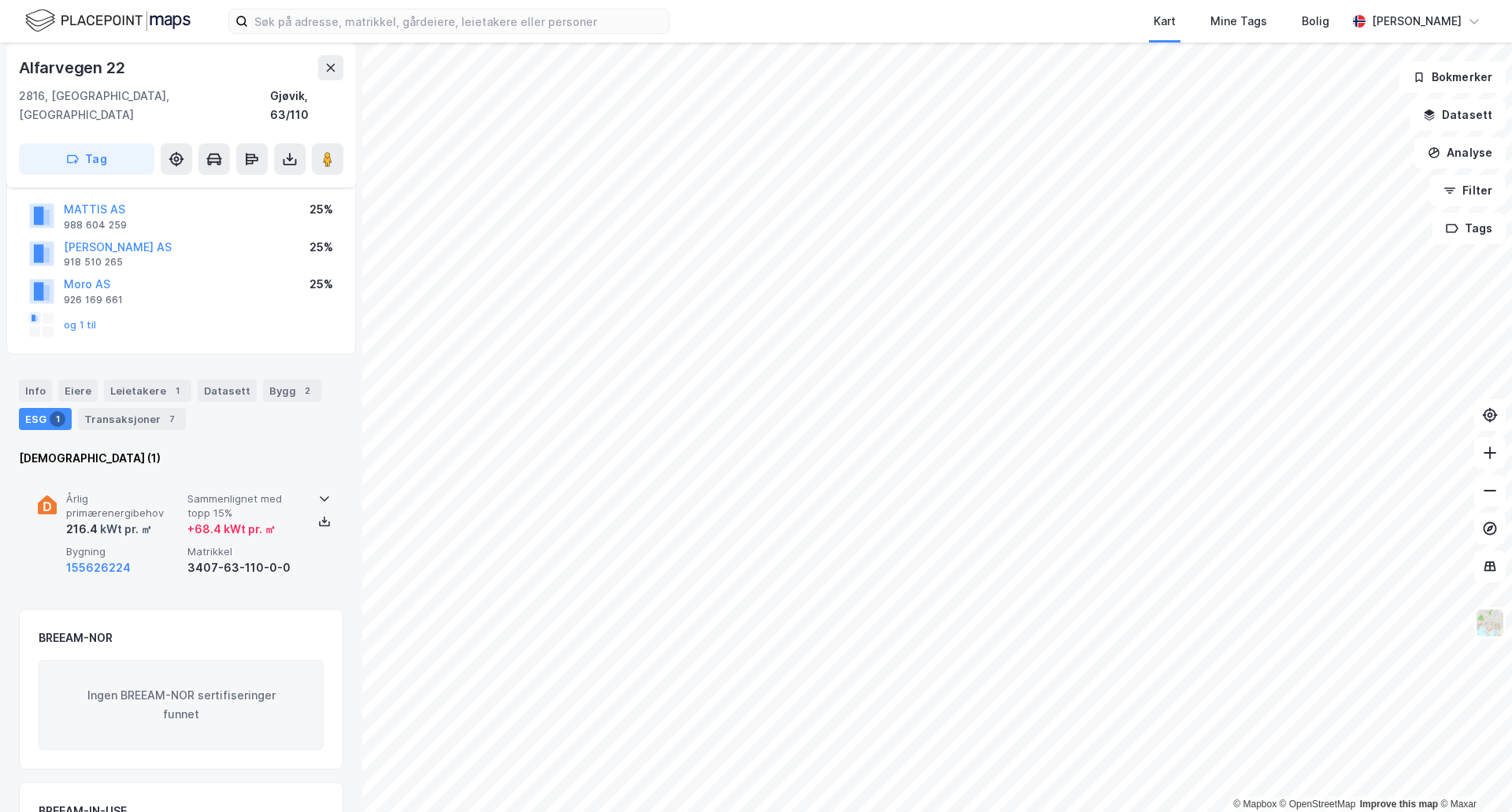
click at [318, 492] on icon at bounding box center [324, 498] width 13 height 13
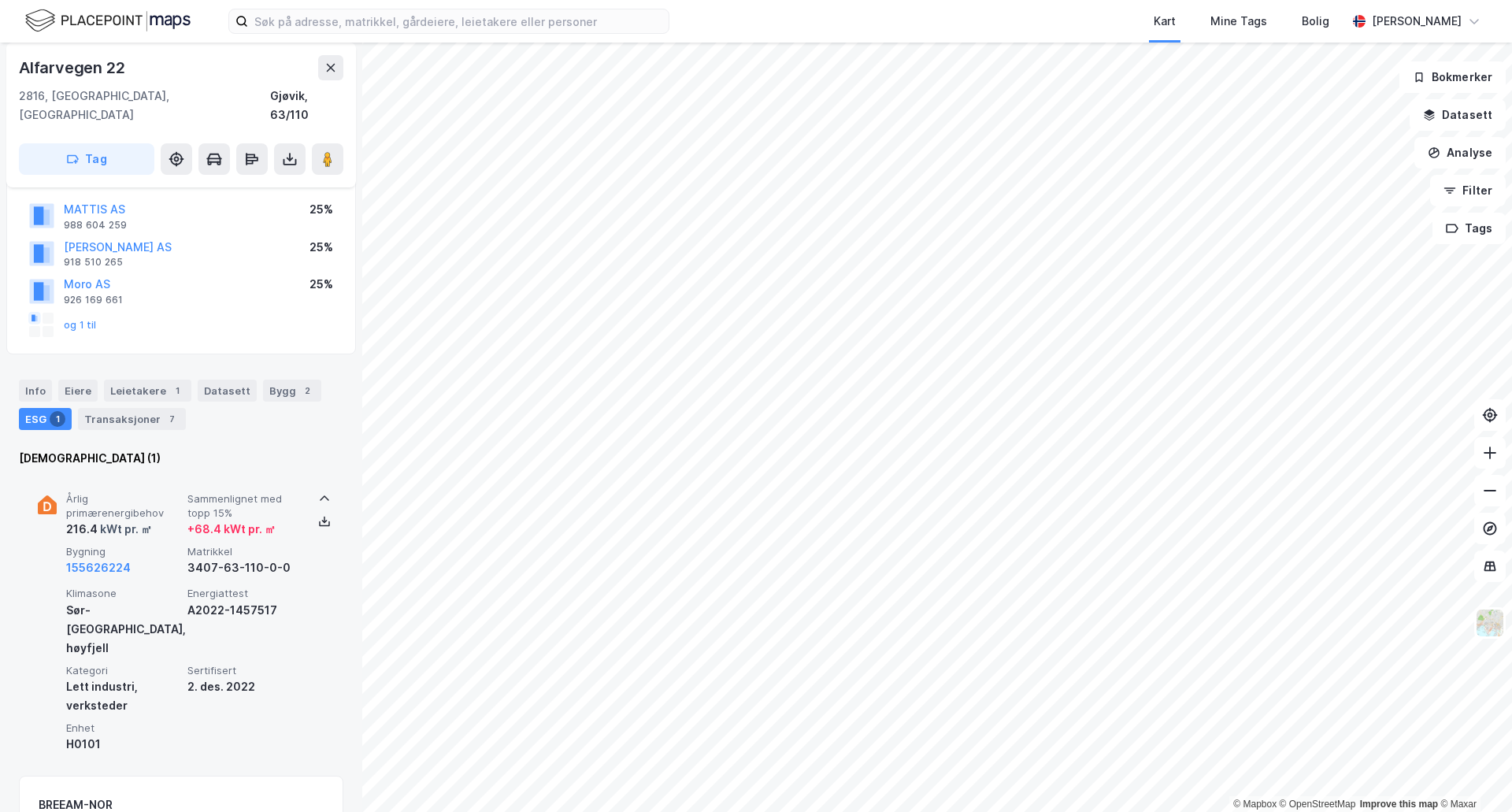
scroll to position [240, 0]
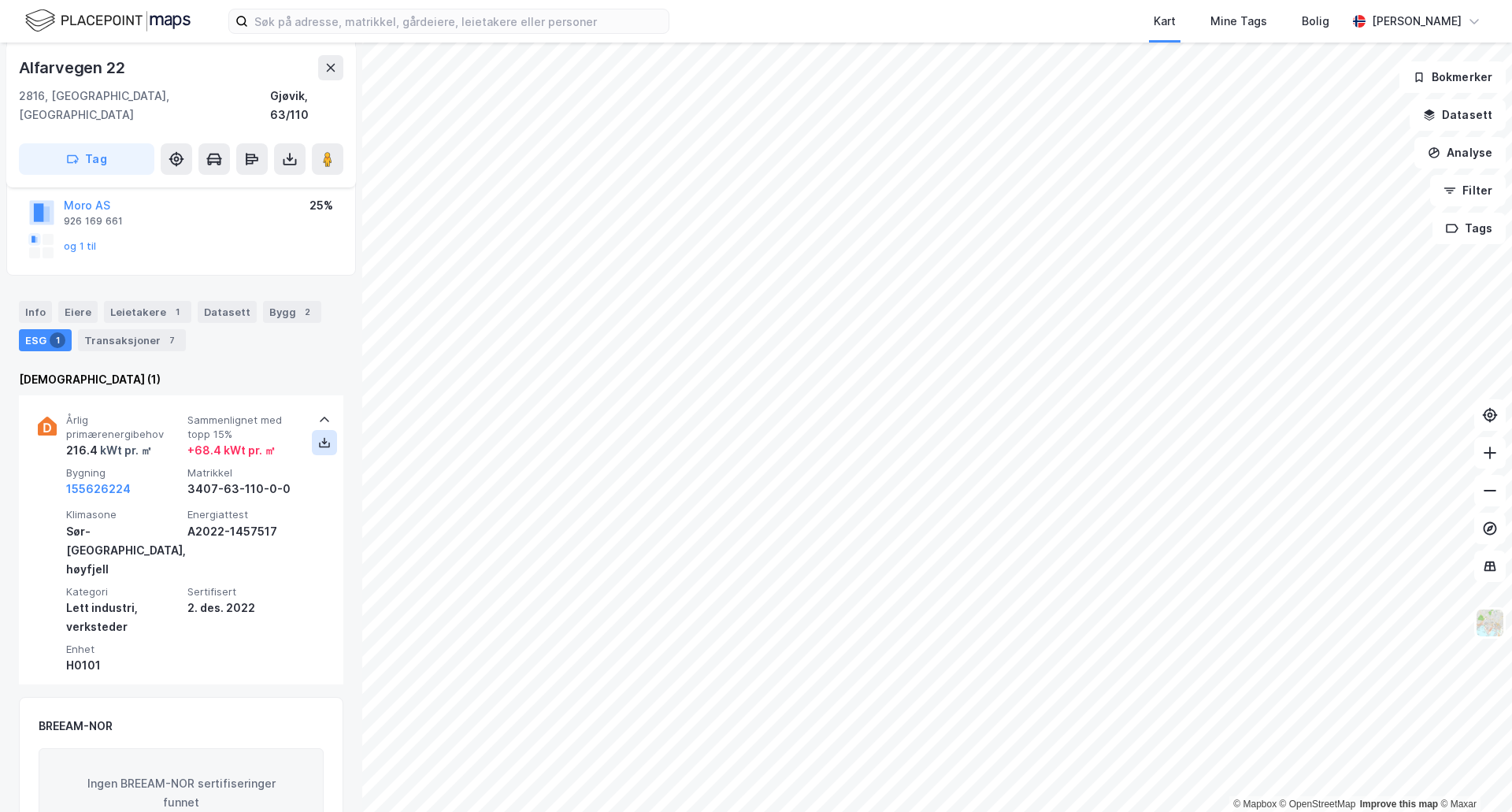
click at [318, 436] on icon at bounding box center [324, 442] width 13 height 13
click at [444, 19] on input at bounding box center [458, 21] width 421 height 23
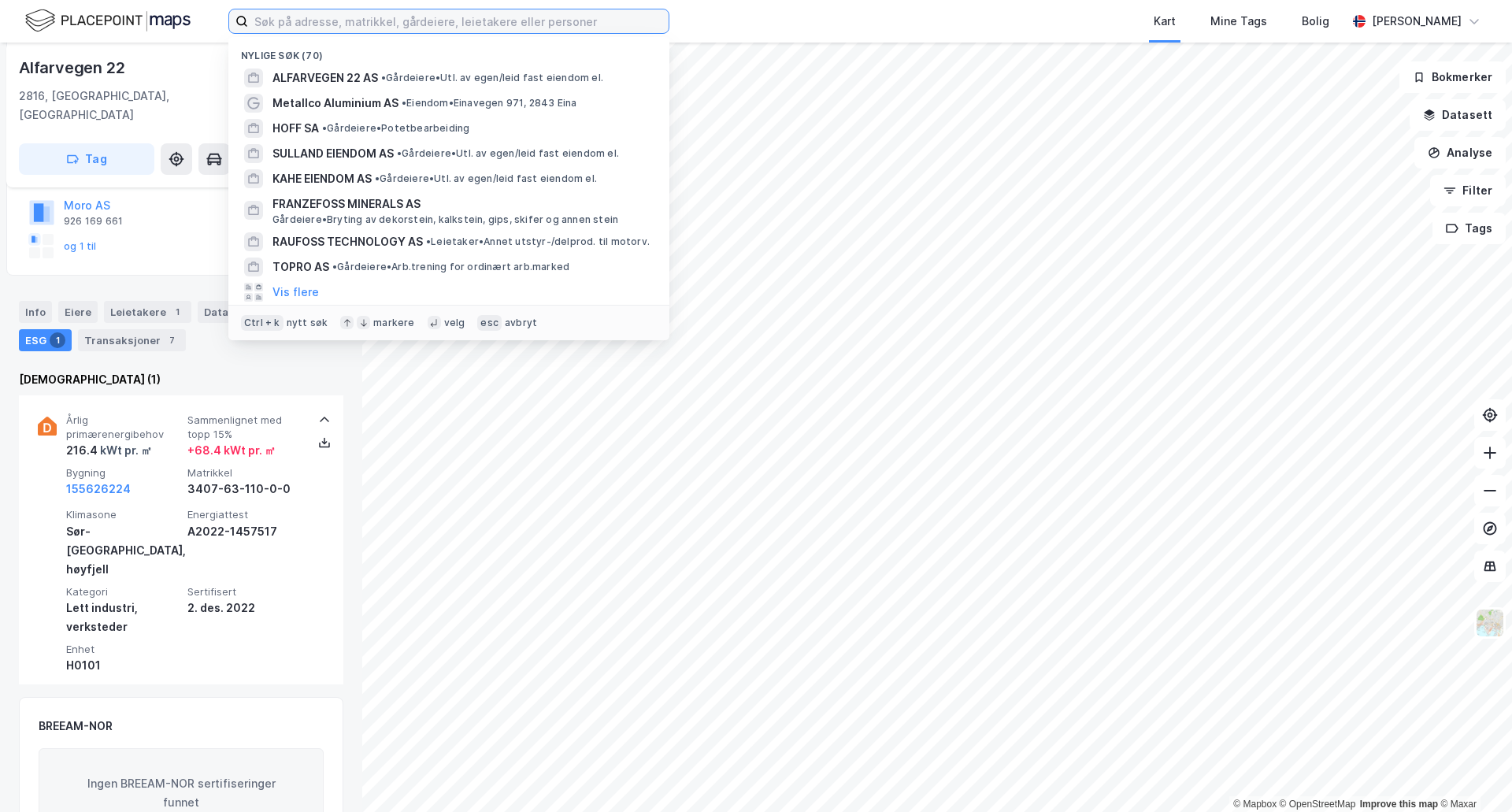
click at [444, 18] on input at bounding box center [458, 21] width 421 height 23
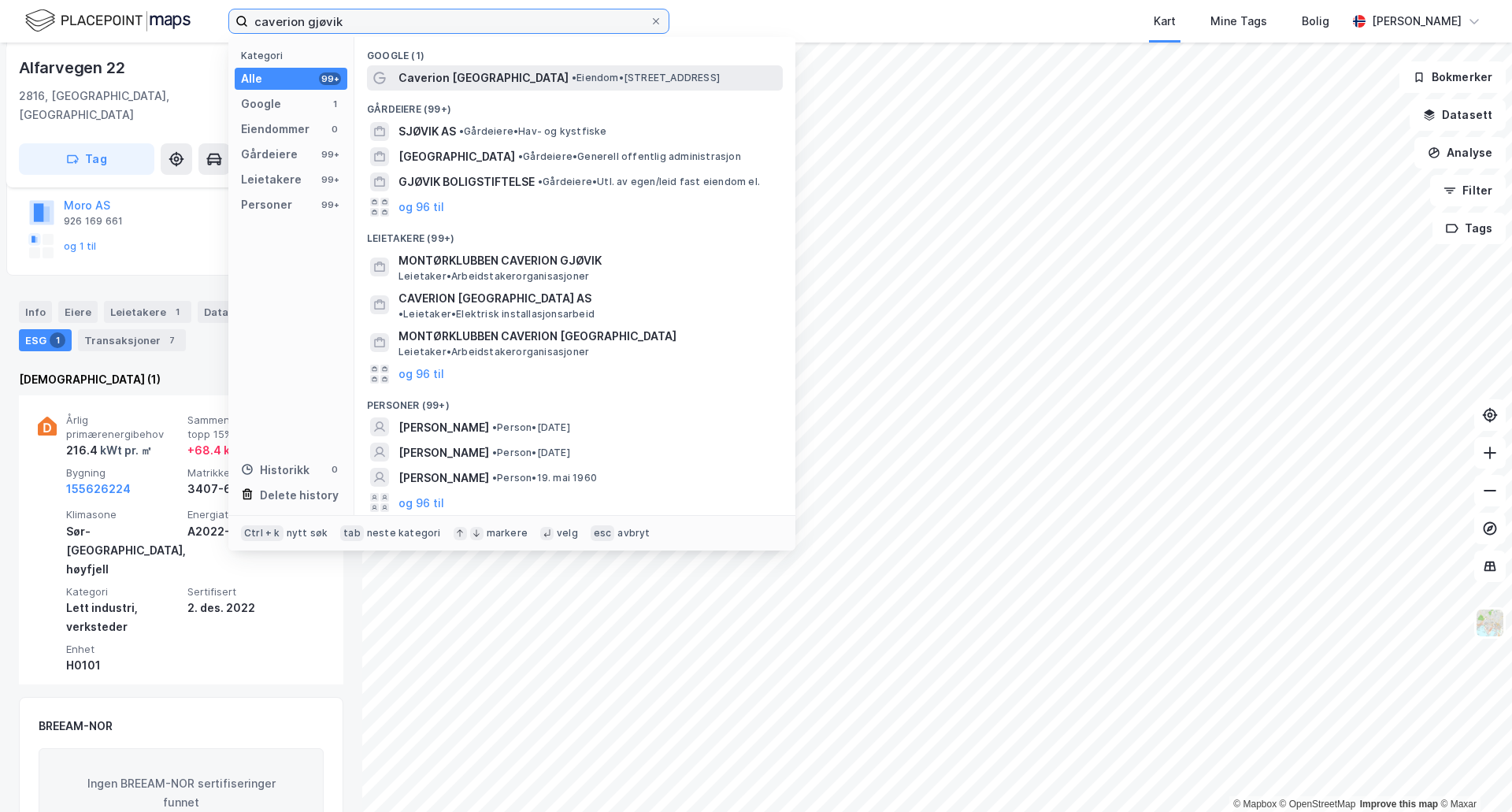
type input "caverion gjøvik"
click at [457, 79] on span "Caverion [GEOGRAPHIC_DATA]" at bounding box center [484, 78] width 170 height 19
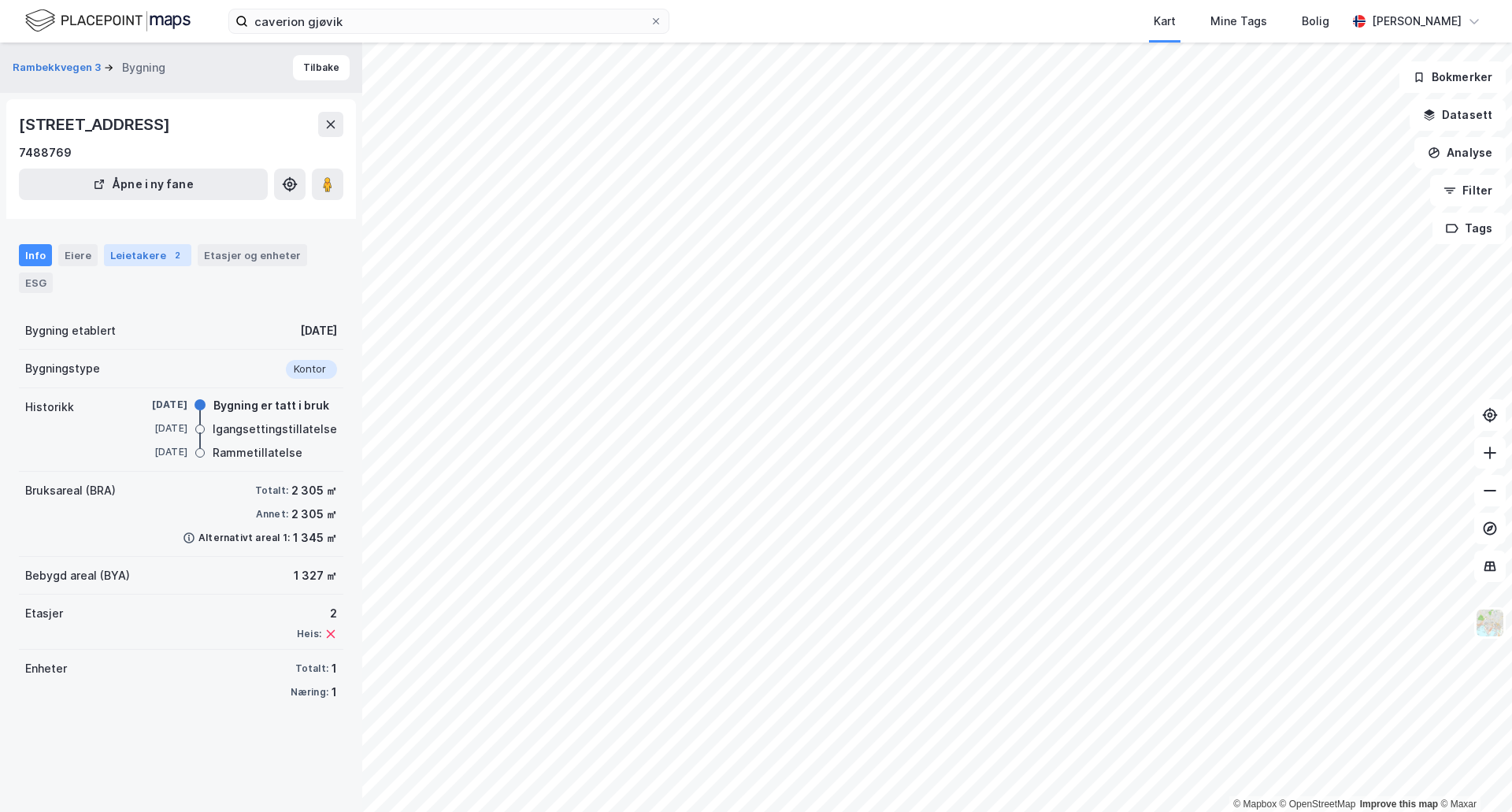
click at [137, 255] on div "Leietakere 2" at bounding box center [148, 255] width 88 height 22
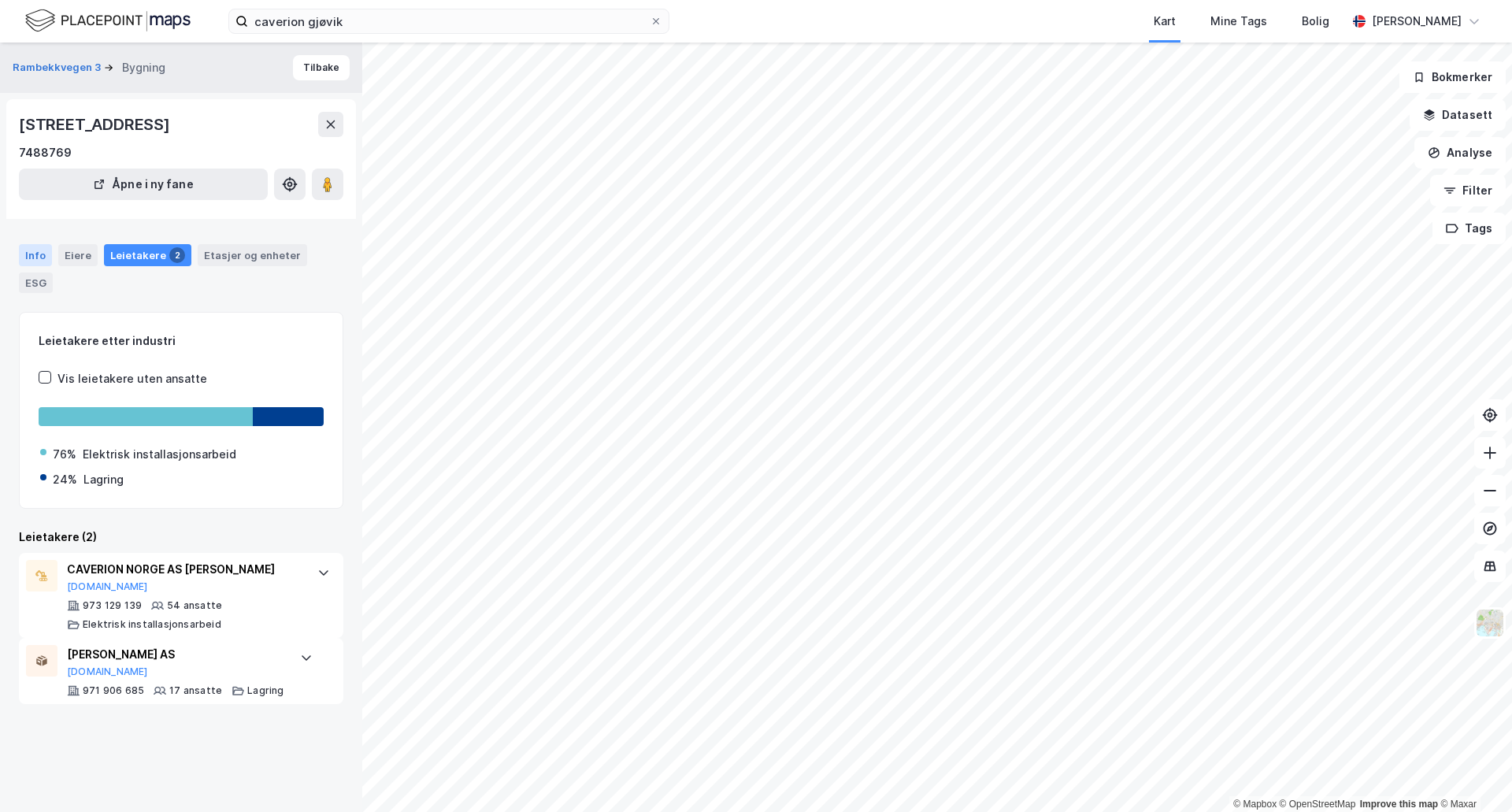
click at [38, 256] on div "Info" at bounding box center [36, 255] width 33 height 22
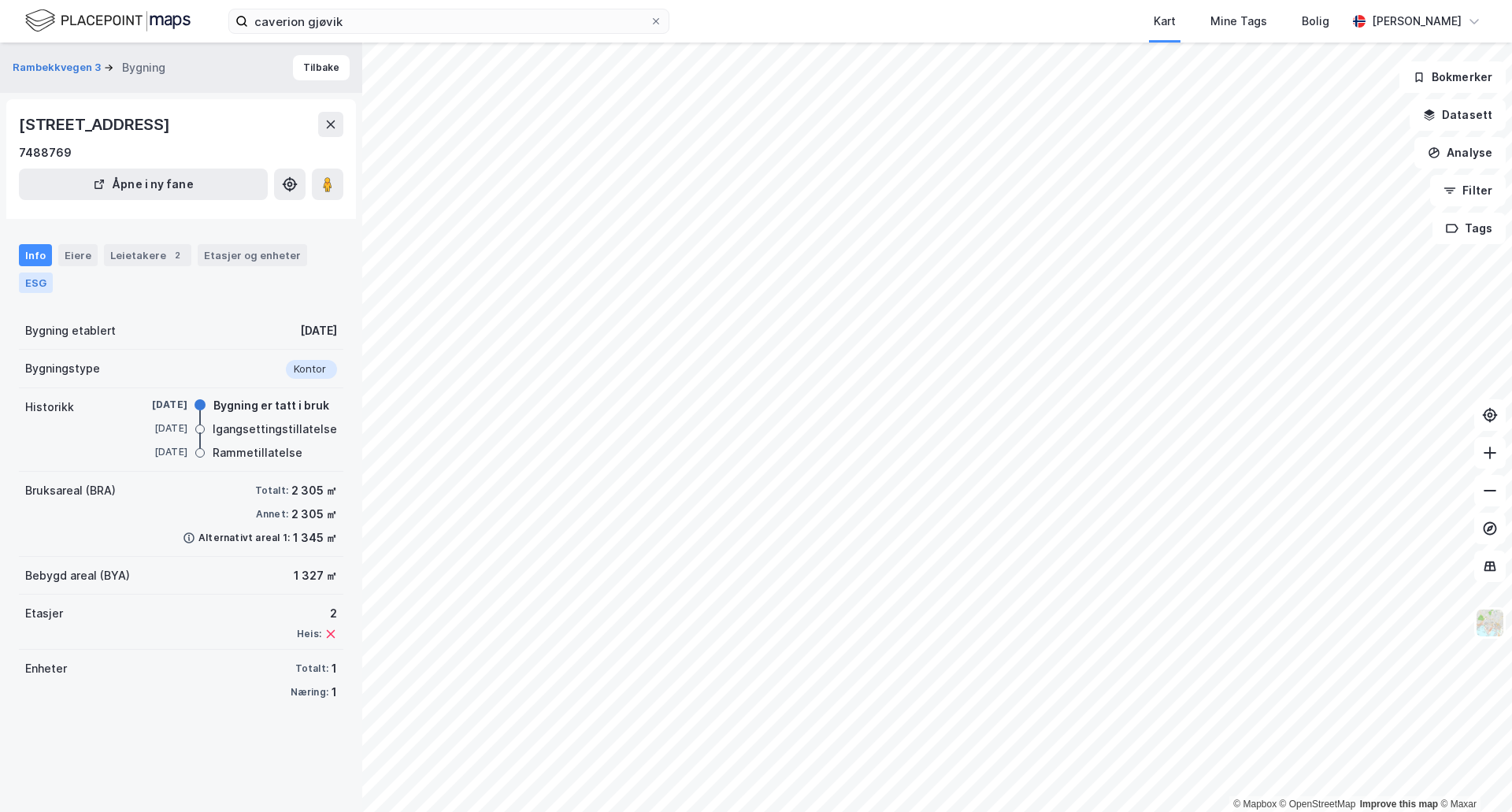
click at [39, 289] on div "ESG" at bounding box center [36, 283] width 34 height 21
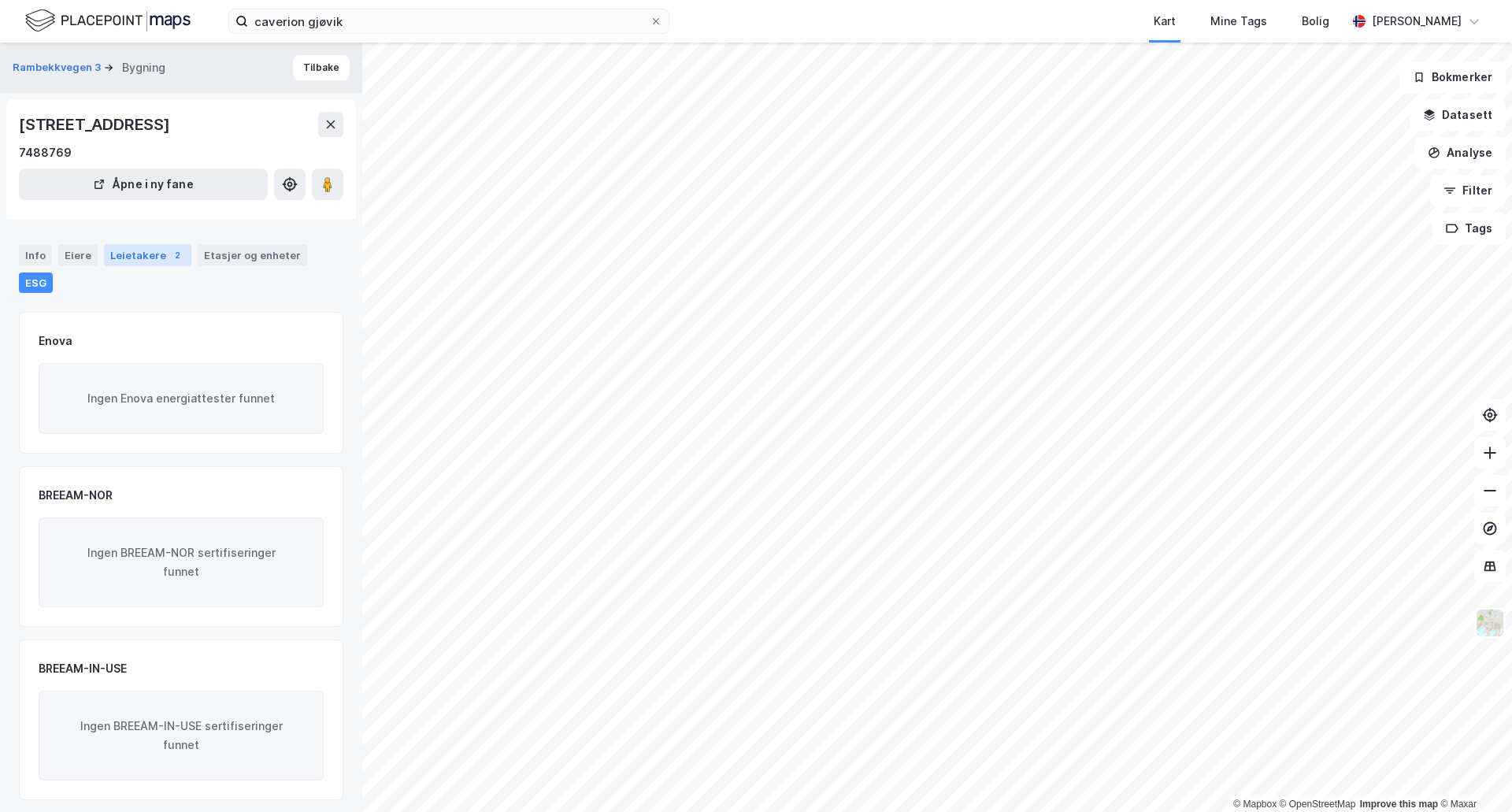
click at [156, 260] on div "Leietakere 2" at bounding box center [148, 255] width 88 height 22
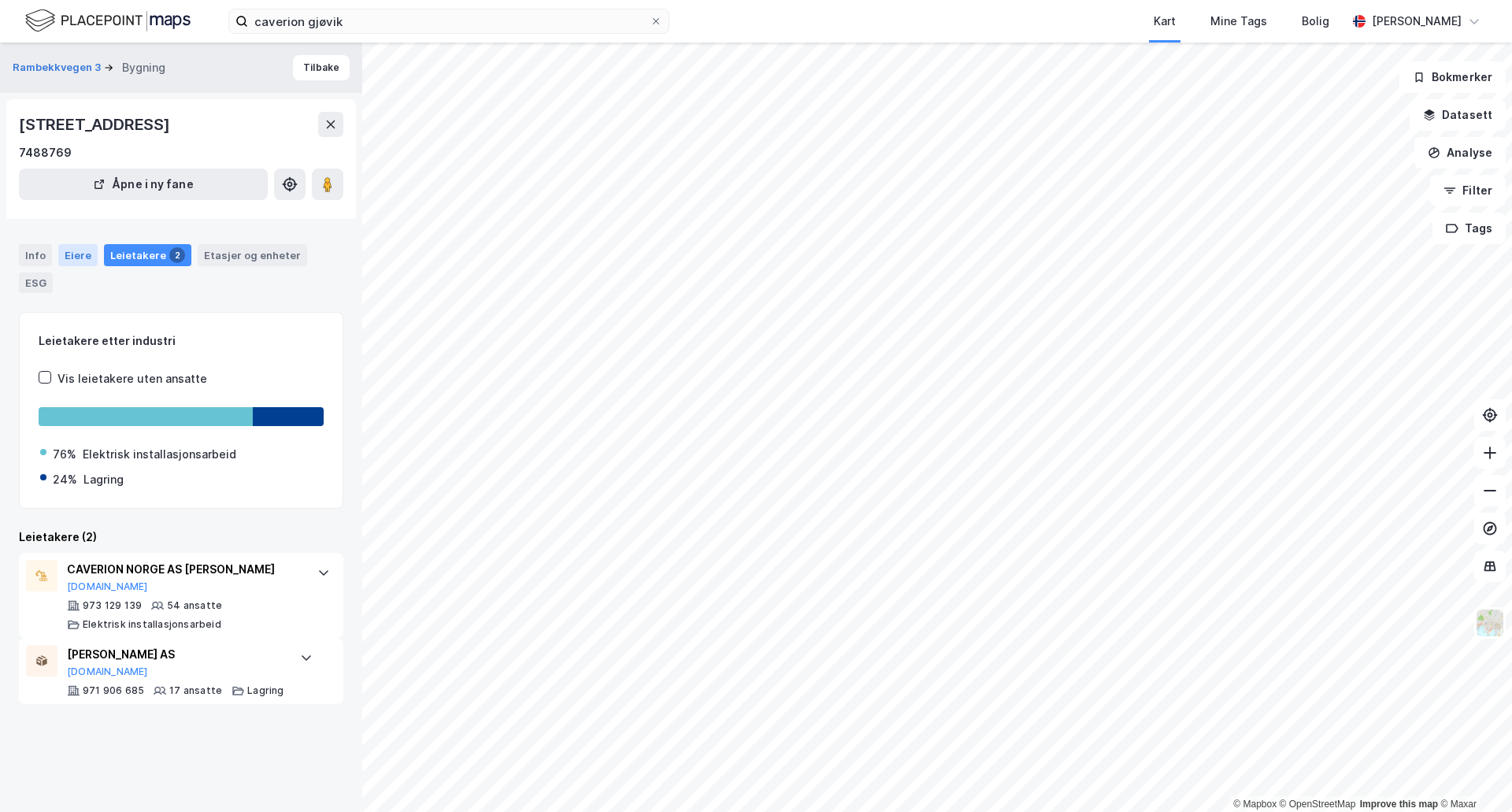
click at [62, 257] on div "Eiere" at bounding box center [78, 255] width 39 height 22
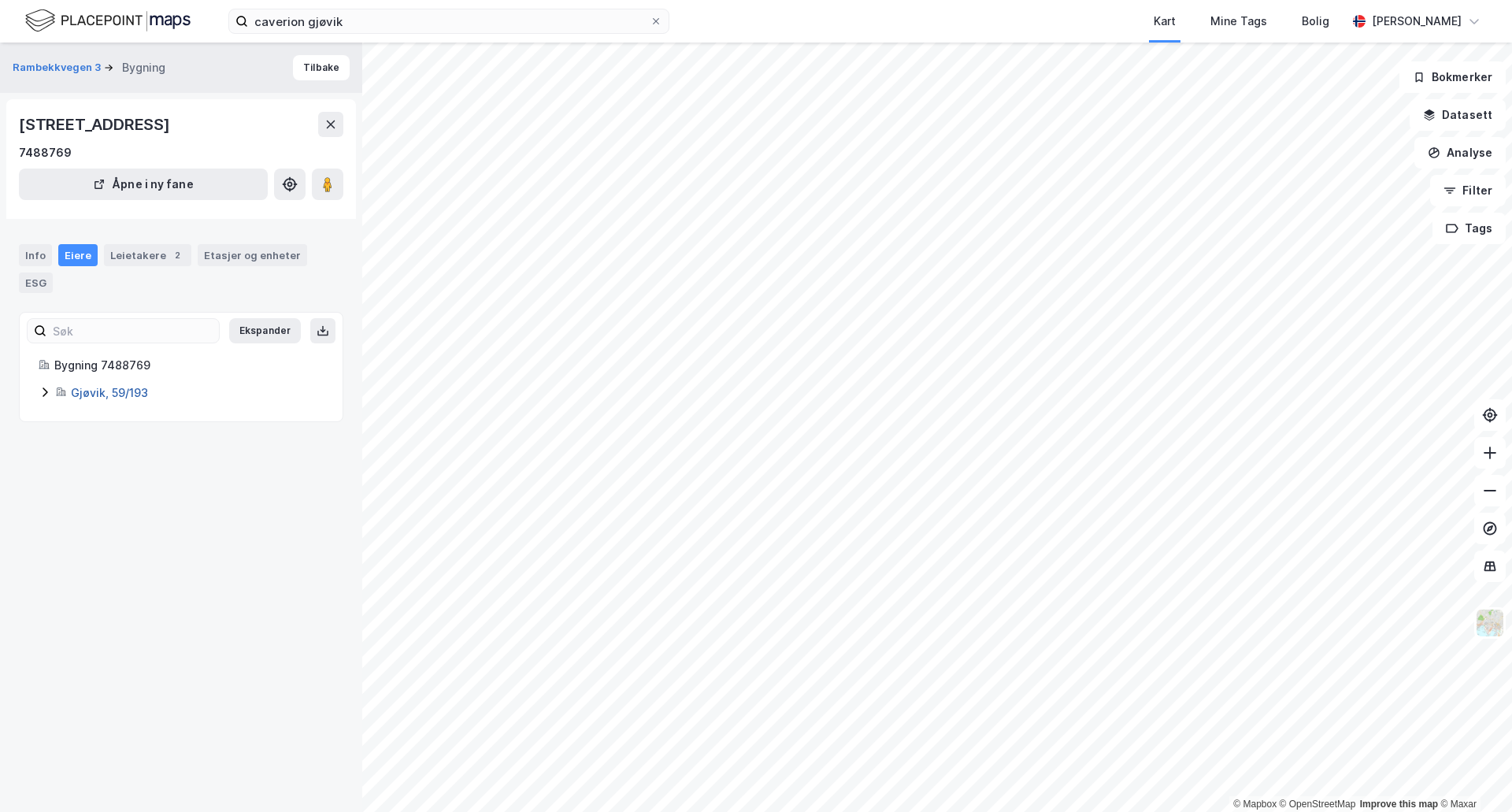
click at [95, 388] on link "Gjøvik, 59/193" at bounding box center [109, 392] width 77 height 13
